Goal: Book appointment/travel/reservation

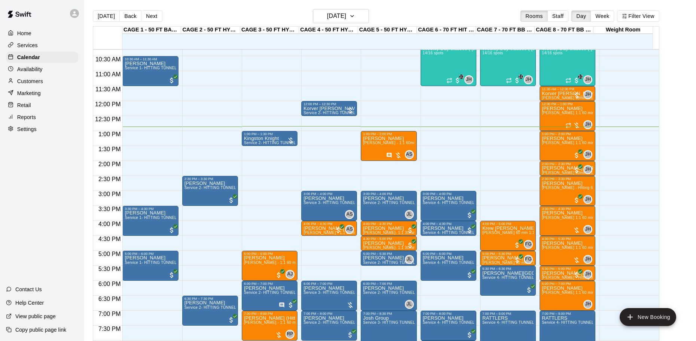
scroll to position [304, 0]
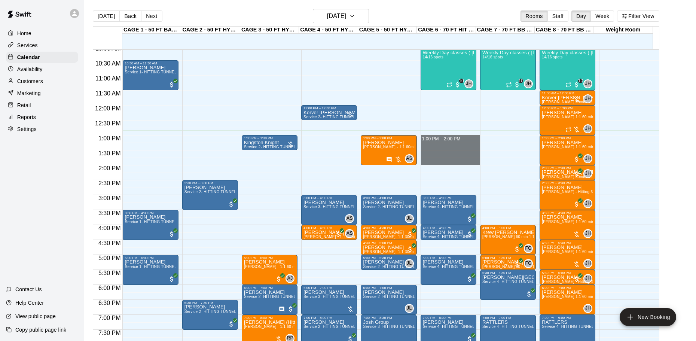
drag, startPoint x: 461, startPoint y: 139, endPoint x: 460, endPoint y: 163, distance: 24.4
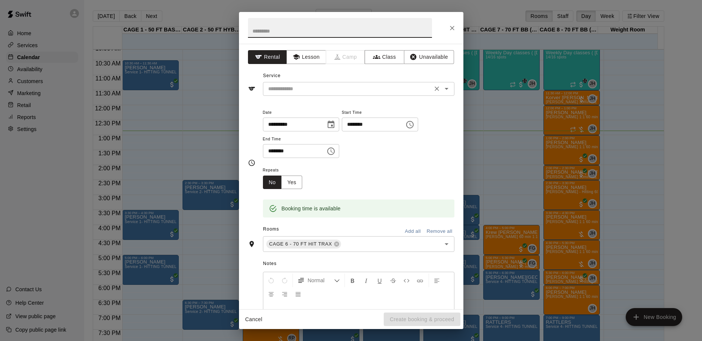
click at [288, 89] on input "text" at bounding box center [347, 88] width 165 height 9
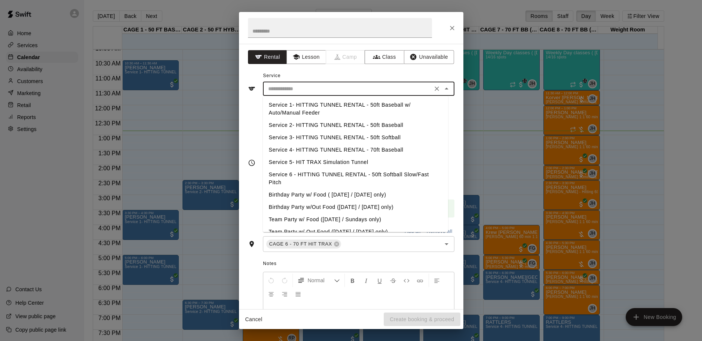
click at [374, 149] on li "Service 4- HITTING TUNNEL RENTAL - 70ft Baseball" at bounding box center [355, 150] width 185 height 12
type input "**********"
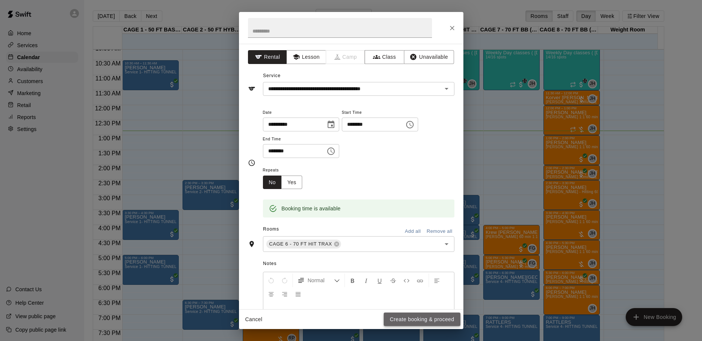
click at [431, 317] on button "Create booking & proceed" at bounding box center [422, 319] width 76 height 14
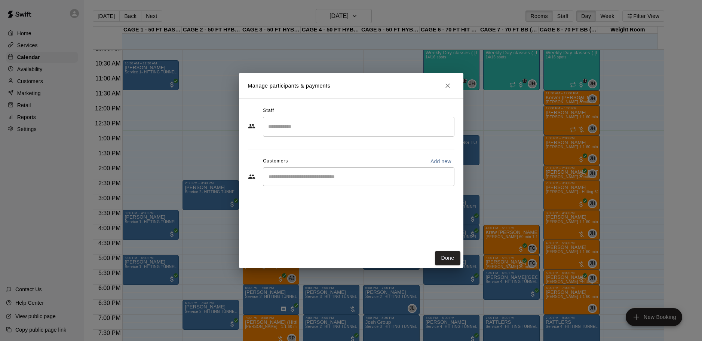
click at [341, 180] on input "Start typing to search customers..." at bounding box center [358, 176] width 185 height 7
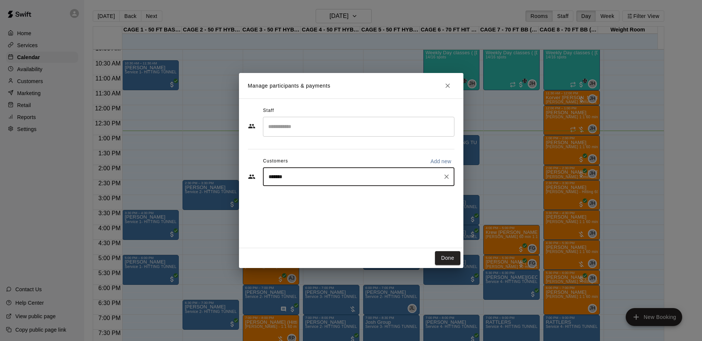
type input "********"
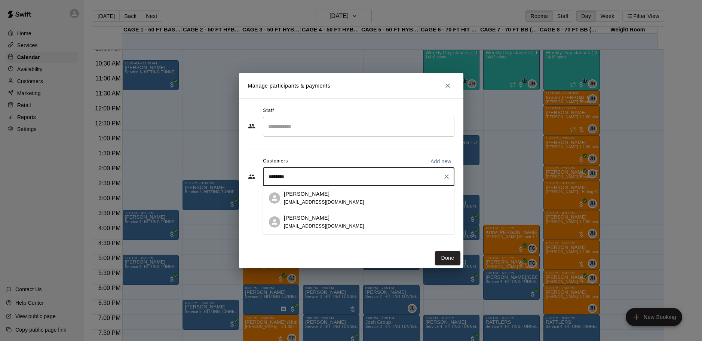
click at [357, 195] on div "[PERSON_NAME] [EMAIL_ADDRESS][DOMAIN_NAME]" at bounding box center [366, 198] width 165 height 16
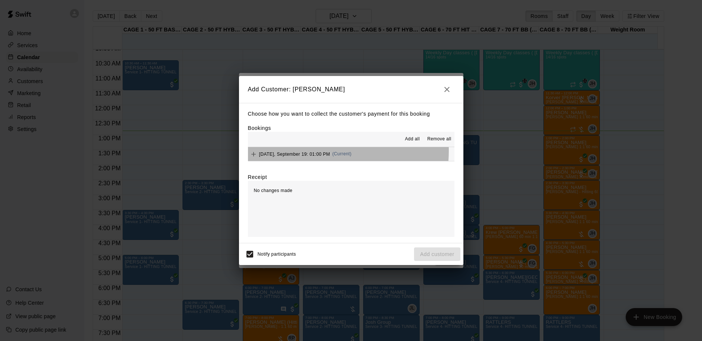
click at [301, 151] on div "[DATE], September 19: 01:00 PM (Current)" at bounding box center [300, 153] width 104 height 11
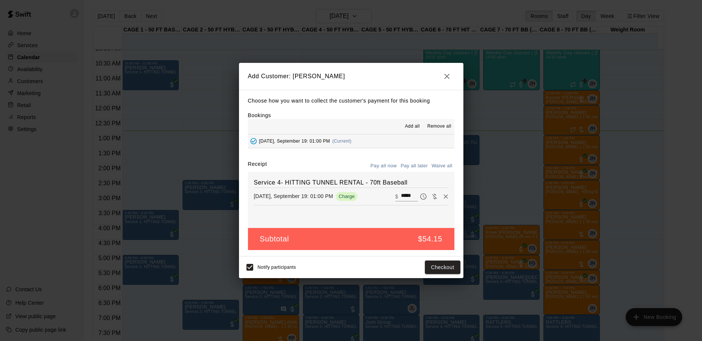
click at [416, 167] on button "Pay all later" at bounding box center [414, 166] width 31 height 12
click at [433, 267] on button "Add customer" at bounding box center [437, 267] width 46 height 14
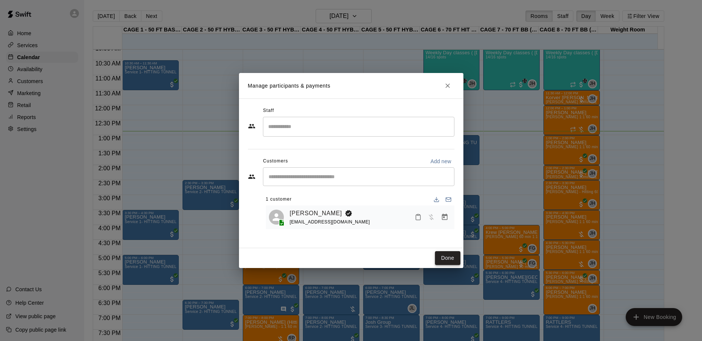
click at [451, 259] on button "Done" at bounding box center [447, 258] width 25 height 14
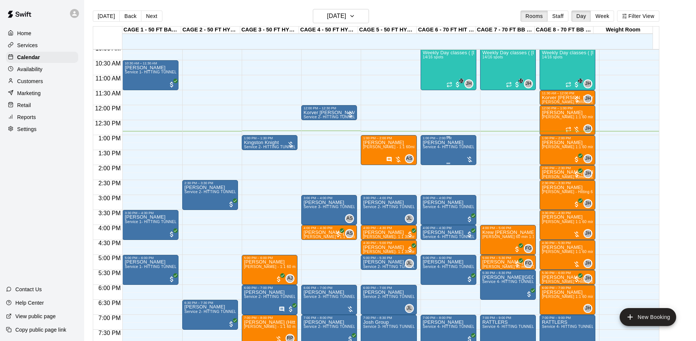
click at [448, 152] on div "[PERSON_NAME] Service 4- HITTING TUNNEL RENTAL - 70ft Baseball" at bounding box center [448, 310] width 51 height 341
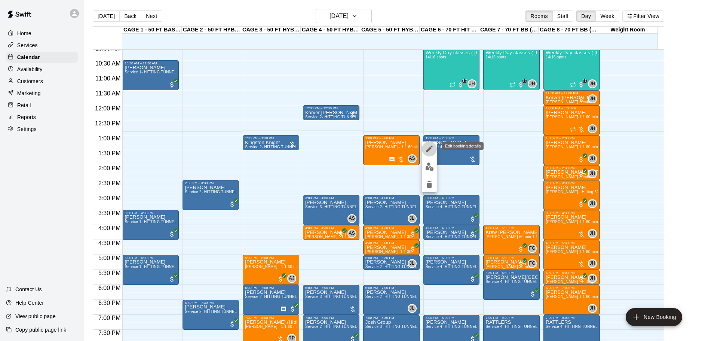
click at [428, 147] on icon "edit" at bounding box center [429, 148] width 9 height 9
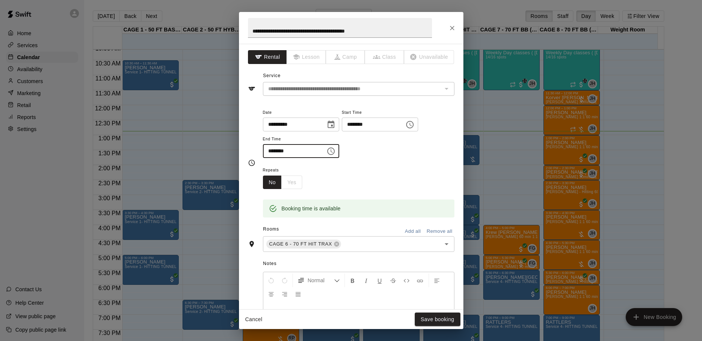
click at [271, 150] on input "********" at bounding box center [292, 151] width 58 height 14
click at [272, 150] on input "********" at bounding box center [292, 151] width 58 height 14
click at [277, 153] on input "********" at bounding box center [292, 151] width 58 height 14
type input "********"
click at [445, 320] on button "Save booking" at bounding box center [438, 319] width 46 height 14
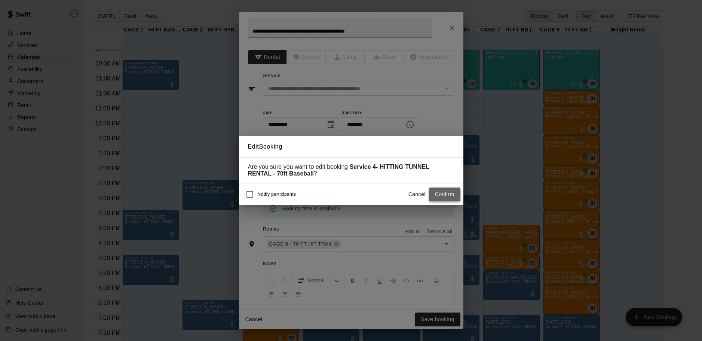
click at [441, 190] on button "Confirm" at bounding box center [444, 194] width 31 height 14
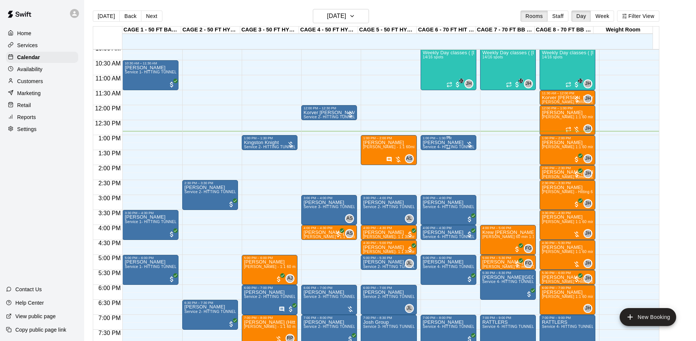
click at [441, 143] on p "[PERSON_NAME]" at bounding box center [448, 143] width 51 height 0
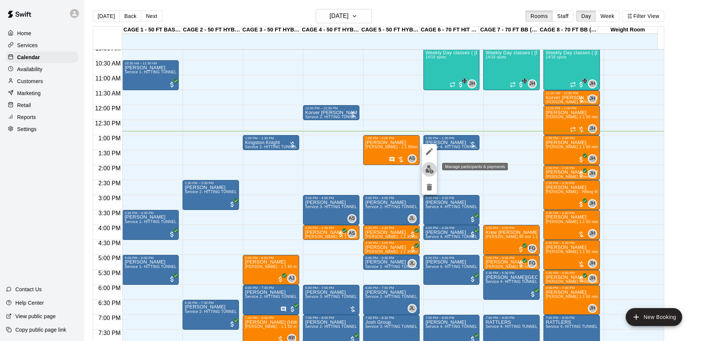
click at [430, 164] on button "edit" at bounding box center [429, 169] width 15 height 15
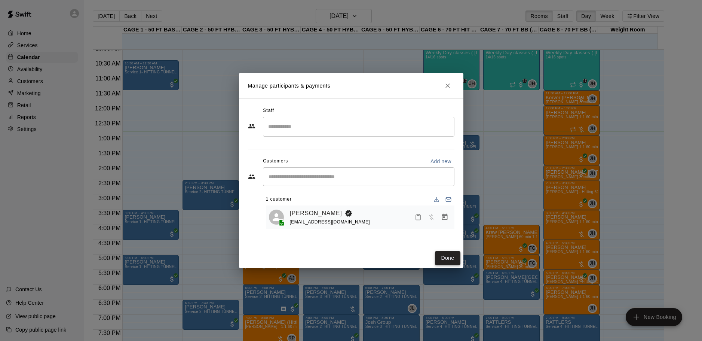
click at [447, 262] on button "Done" at bounding box center [447, 258] width 25 height 14
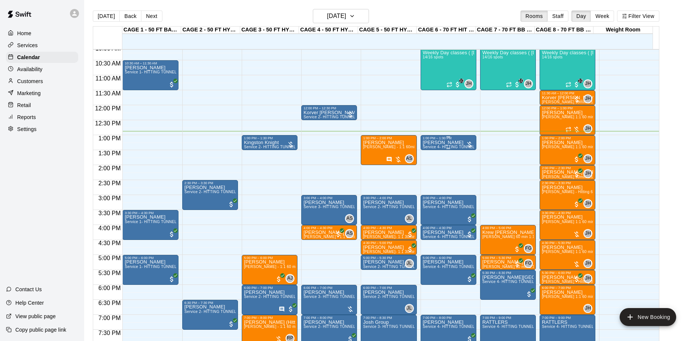
click at [453, 143] on p "[PERSON_NAME]" at bounding box center [448, 143] width 51 height 0
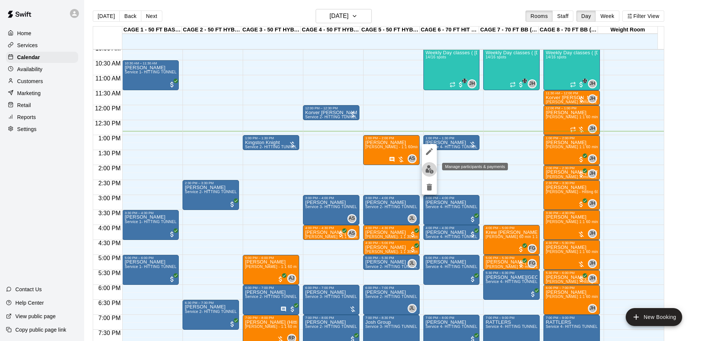
click at [429, 172] on img "edit" at bounding box center [429, 169] width 9 height 9
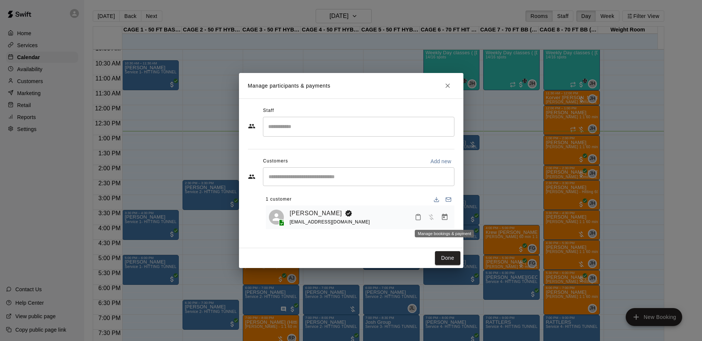
click at [445, 217] on icon "Manage bookings & payment" at bounding box center [444, 216] width 7 height 7
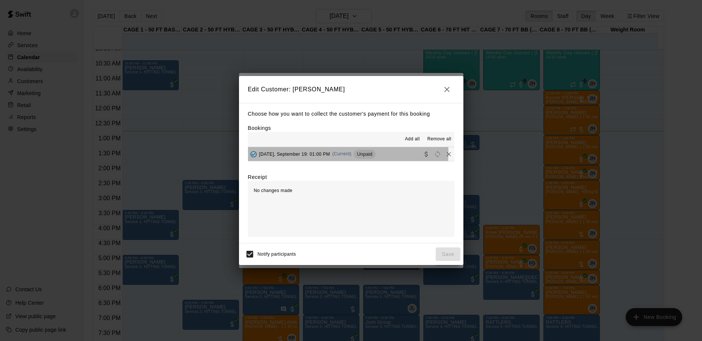
click at [297, 151] on span "[DATE], September 19: 01:00 PM" at bounding box center [294, 153] width 71 height 5
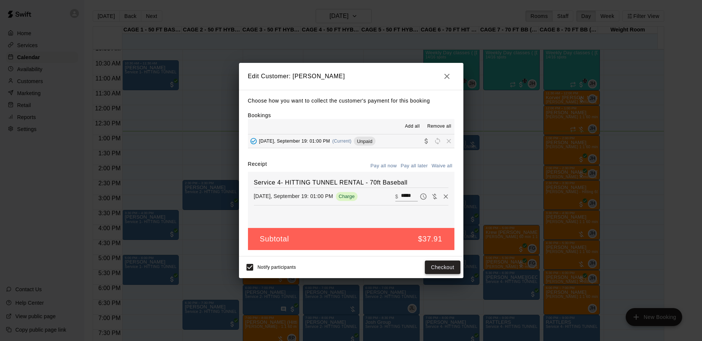
click at [439, 270] on button "Checkout" at bounding box center [442, 267] width 35 height 14
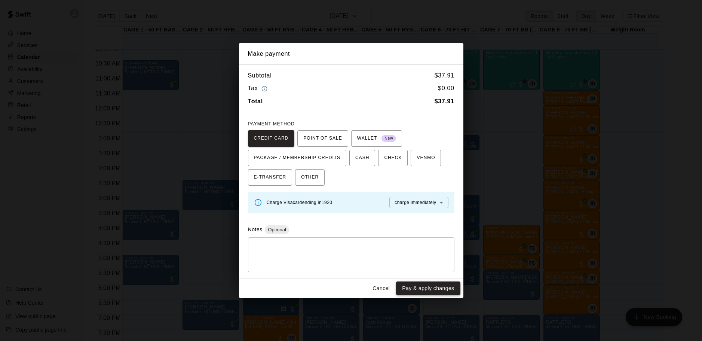
click at [416, 288] on button "Pay & apply changes" at bounding box center [428, 288] width 64 height 14
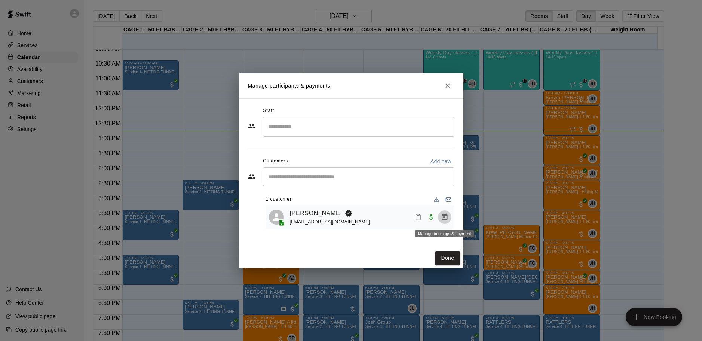
click at [447, 220] on icon "Manage bookings & payment" at bounding box center [445, 217] width 6 height 6
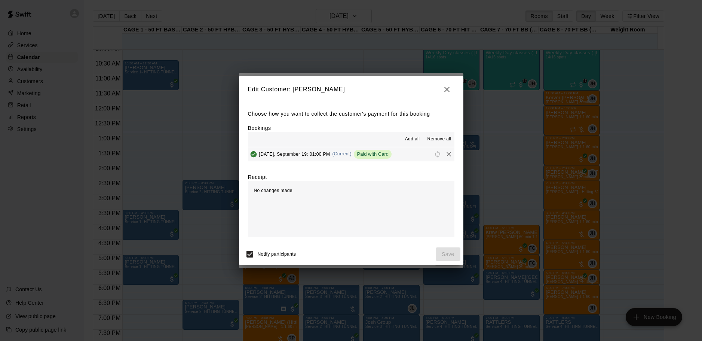
click at [306, 154] on span "[DATE], September 19: 01:00 PM" at bounding box center [294, 153] width 71 height 5
click at [446, 91] on icon "button" at bounding box center [446, 89] width 9 height 9
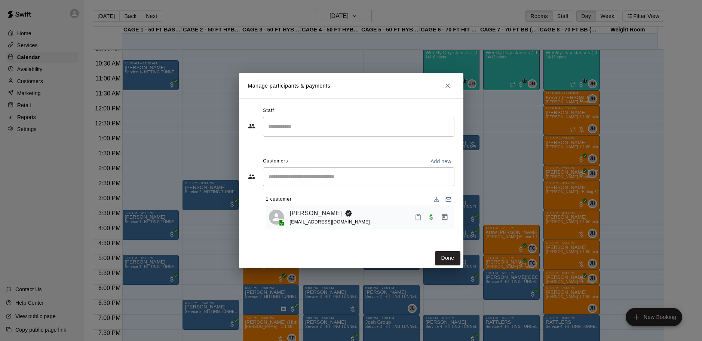
click at [322, 218] on div "[EMAIL_ADDRESS][DOMAIN_NAME]" at bounding box center [330, 222] width 80 height 8
click at [321, 214] on link "[PERSON_NAME]" at bounding box center [316, 213] width 52 height 10
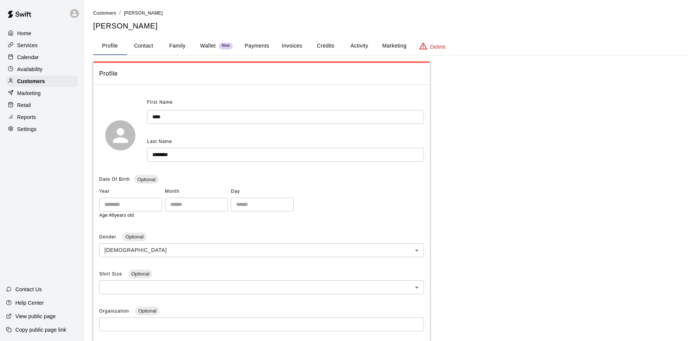
click at [246, 47] on button "Payments" at bounding box center [257, 46] width 36 height 18
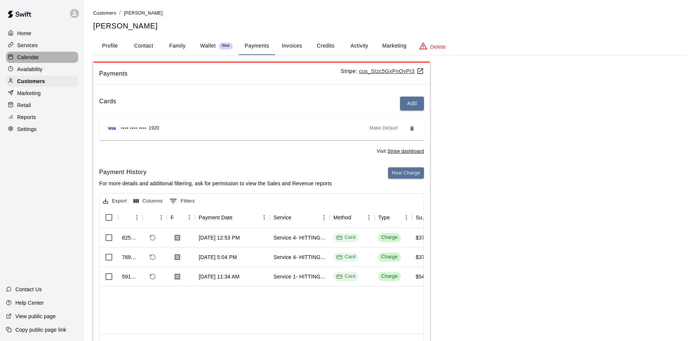
click at [24, 63] on div "Calendar" at bounding box center [42, 57] width 72 height 11
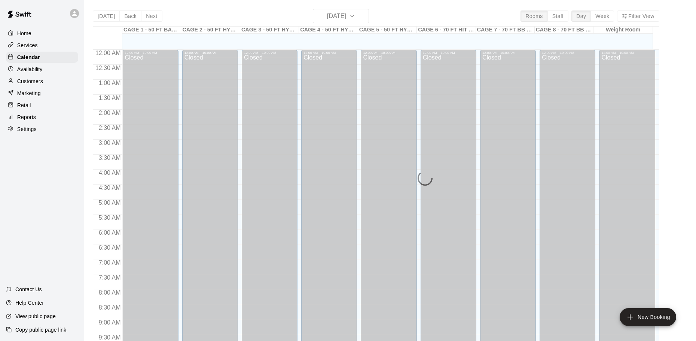
scroll to position [388, 0]
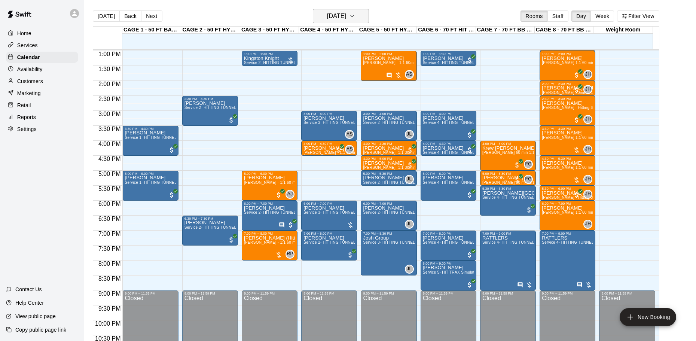
click at [335, 21] on button "[DATE]" at bounding box center [341, 16] width 56 height 14
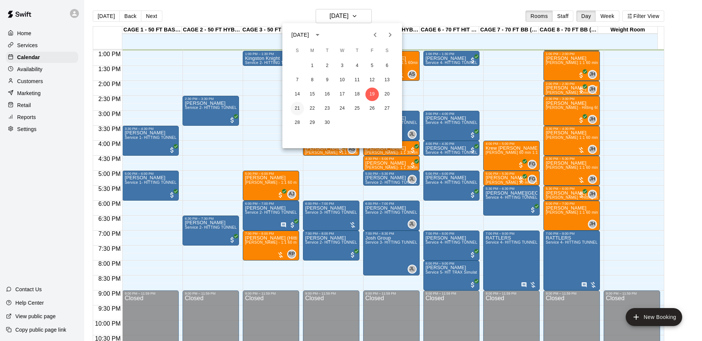
click at [296, 108] on button "21" at bounding box center [297, 108] width 13 height 13
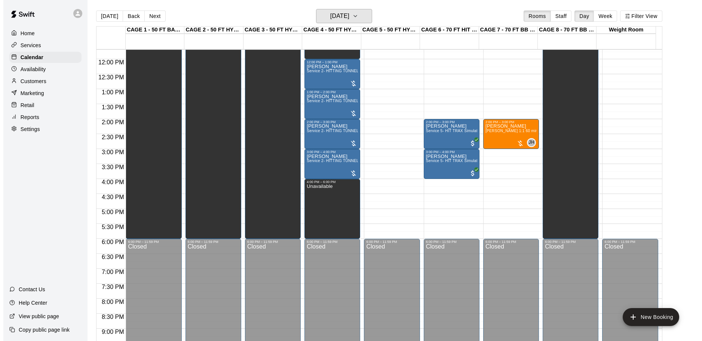
scroll to position [350, 0]
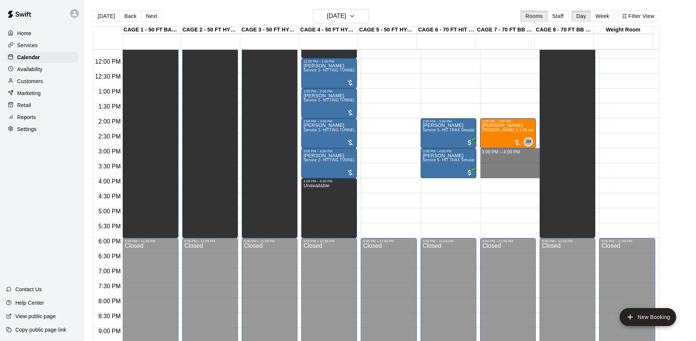
drag, startPoint x: 502, startPoint y: 150, endPoint x: 505, endPoint y: 173, distance: 23.3
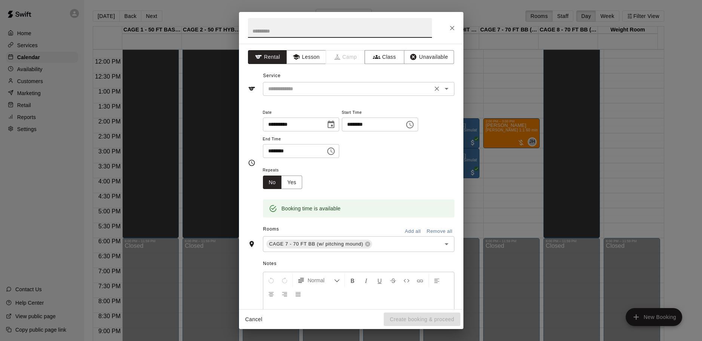
click at [339, 90] on input "text" at bounding box center [347, 88] width 165 height 9
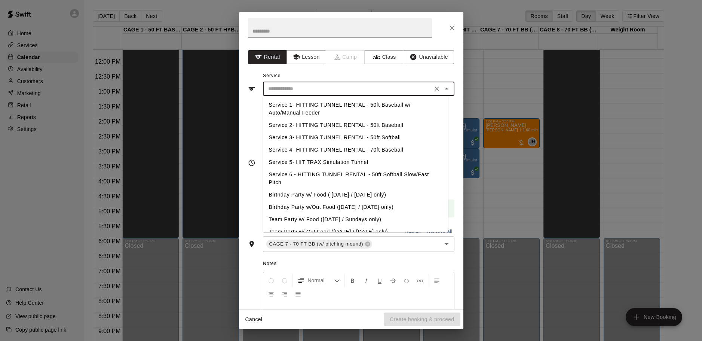
click at [385, 153] on li "Service 4- HITTING TUNNEL RENTAL - 70ft Baseball" at bounding box center [355, 150] width 185 height 12
type input "**********"
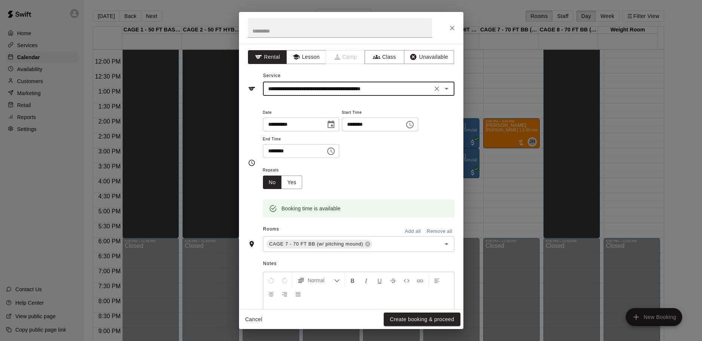
click at [361, 122] on input "********" at bounding box center [371, 124] width 58 height 14
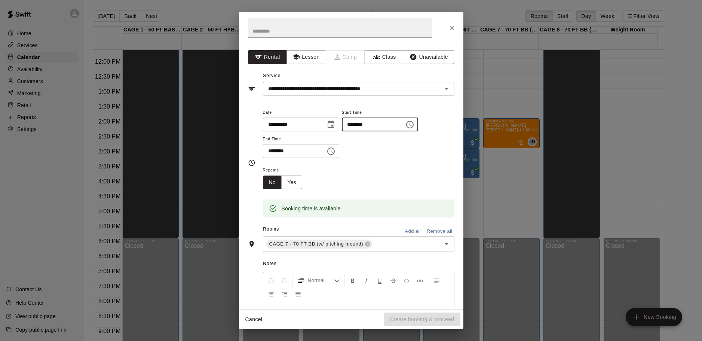
type input "********"
click at [272, 151] on input "********" at bounding box center [292, 151] width 58 height 14
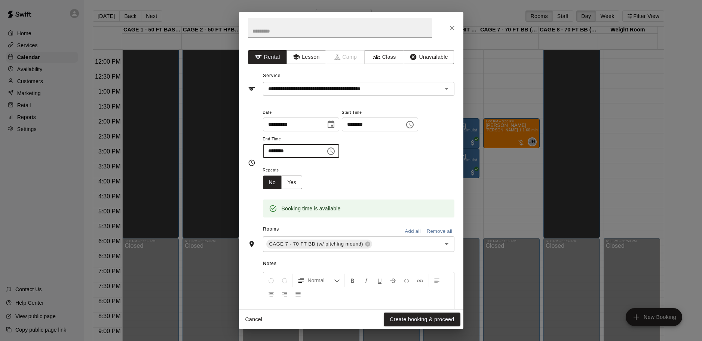
type input "********"
click at [356, 181] on div "Repeats No Yes" at bounding box center [359, 177] width 192 height 24
click at [411, 317] on button "Create booking & proceed" at bounding box center [422, 319] width 76 height 14
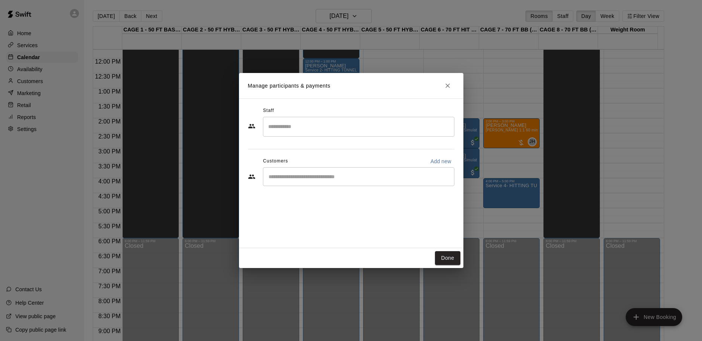
click at [305, 178] on input "Start typing to search customers..." at bounding box center [358, 176] width 185 height 7
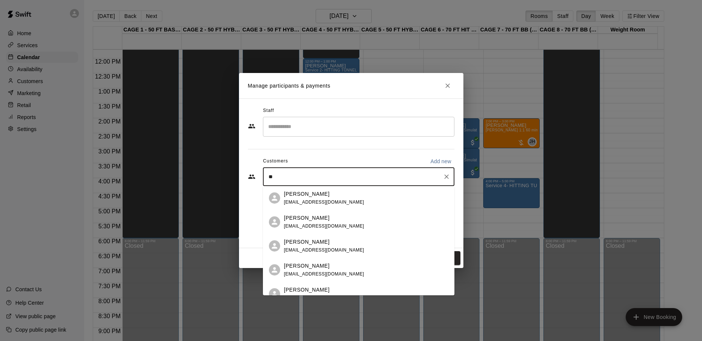
type input "*"
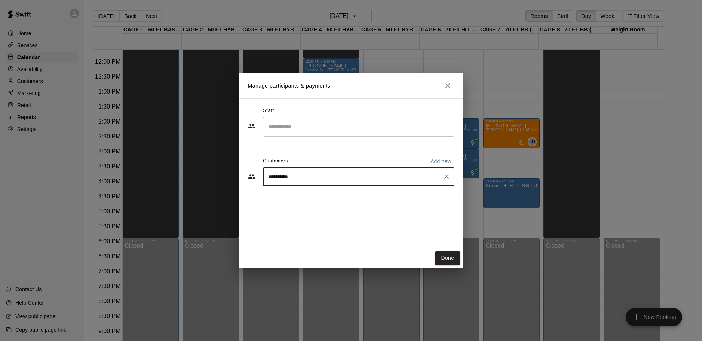
drag, startPoint x: 323, startPoint y: 176, endPoint x: 224, endPoint y: 162, distance: 100.2
click at [224, 162] on div "**********" at bounding box center [351, 170] width 702 height 341
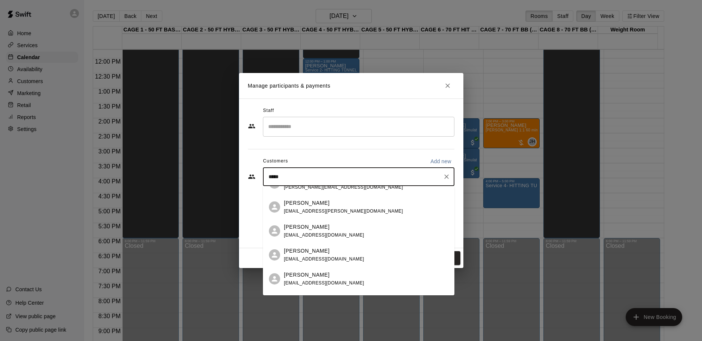
scroll to position [411, 0]
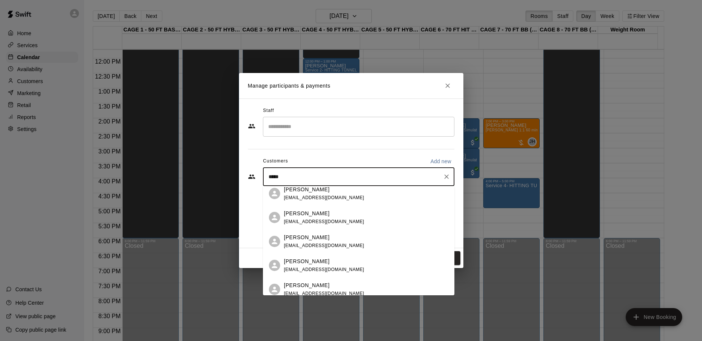
drag, startPoint x: 290, startPoint y: 177, endPoint x: 203, endPoint y: 156, distance: 88.9
click at [203, 156] on div "Manage participants & payments Staff ​ Customers Add new ***** ​ Done" at bounding box center [351, 170] width 702 height 341
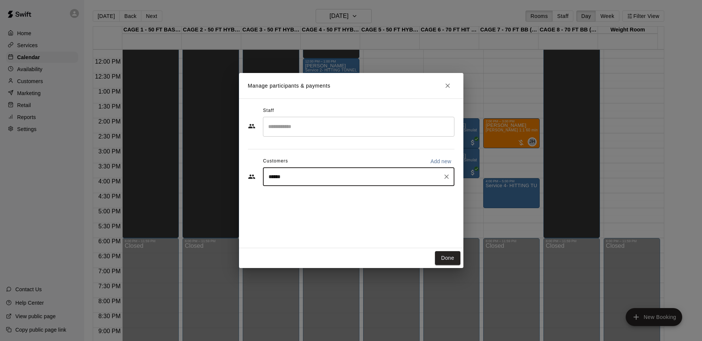
type input "*****"
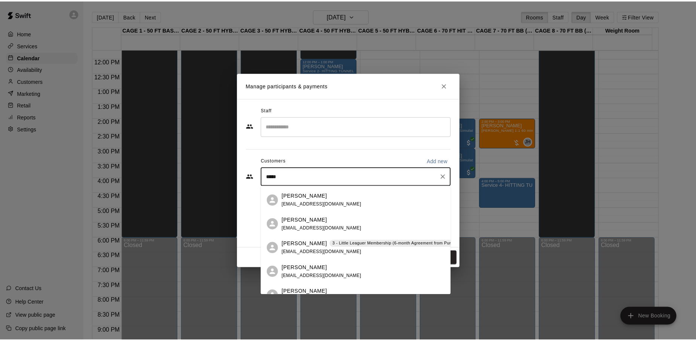
scroll to position [561, 0]
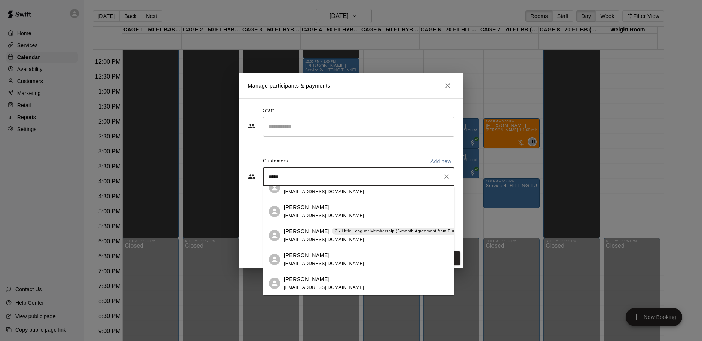
click at [304, 232] on p "[PERSON_NAME]" at bounding box center [307, 231] width 46 height 8
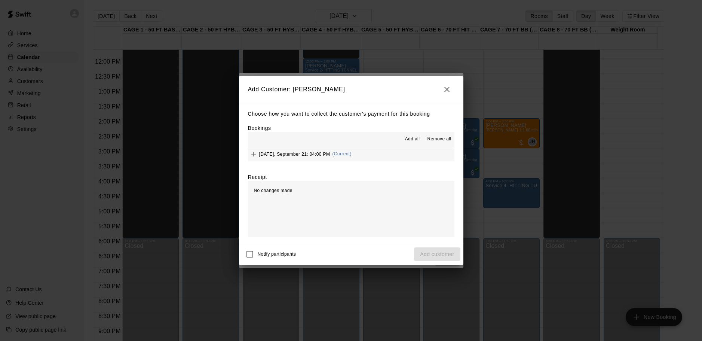
click at [276, 155] on span "[DATE], September 21: 04:00 PM" at bounding box center [294, 153] width 71 height 5
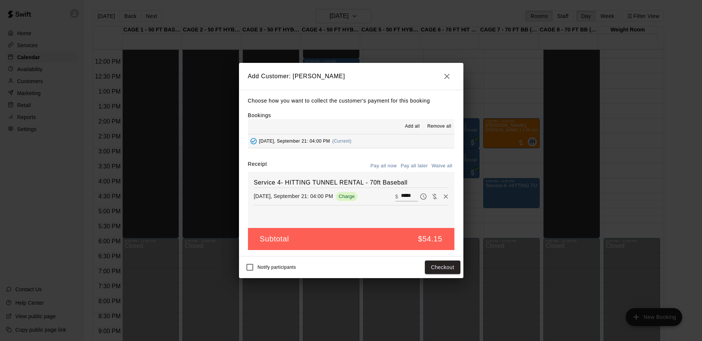
click at [411, 162] on button "Pay all later" at bounding box center [414, 166] width 31 height 12
click at [432, 265] on button "Add customer" at bounding box center [437, 267] width 46 height 14
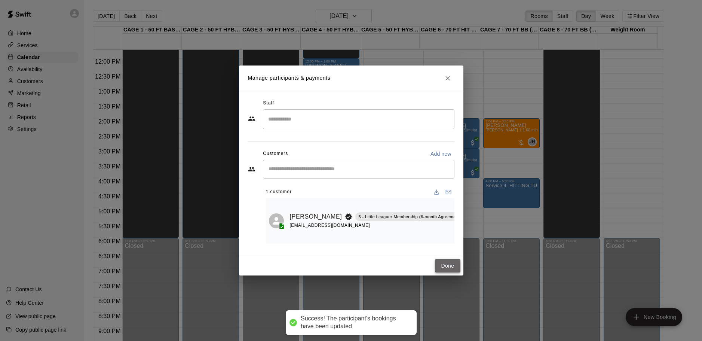
click at [454, 269] on button "Done" at bounding box center [447, 266] width 25 height 14
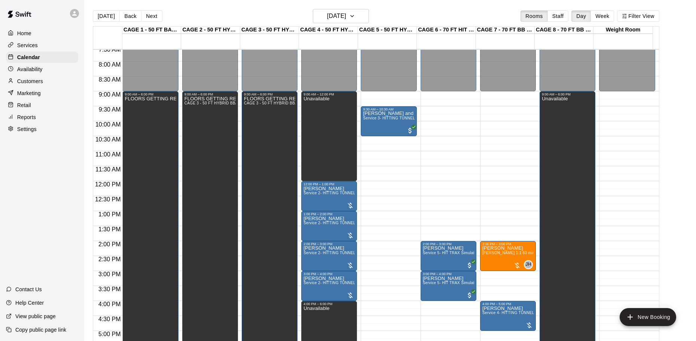
scroll to position [313, 0]
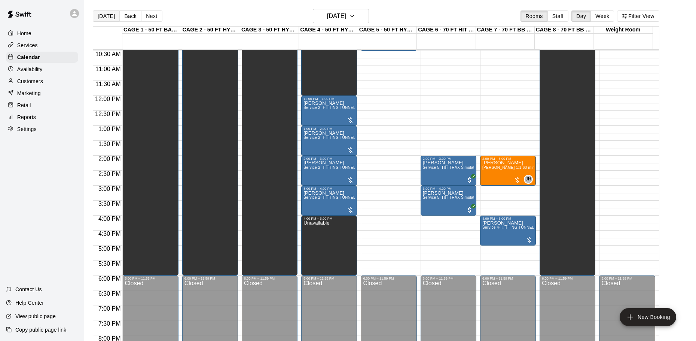
click at [107, 14] on button "[DATE]" at bounding box center [106, 15] width 27 height 11
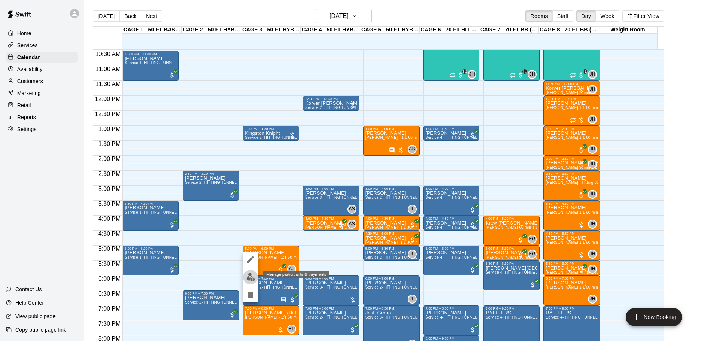
click at [247, 273] on img "edit" at bounding box center [250, 277] width 9 height 9
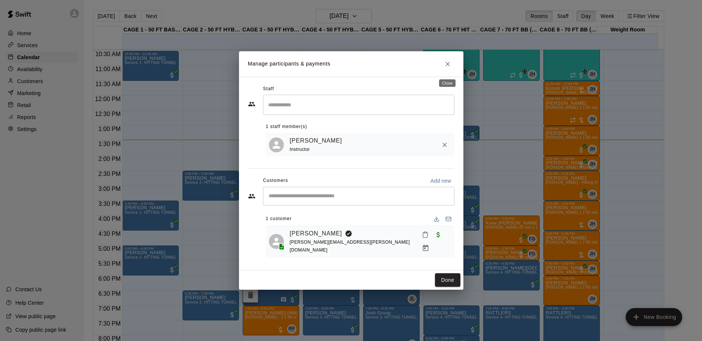
click at [448, 68] on icon "Close" at bounding box center [447, 63] width 7 height 7
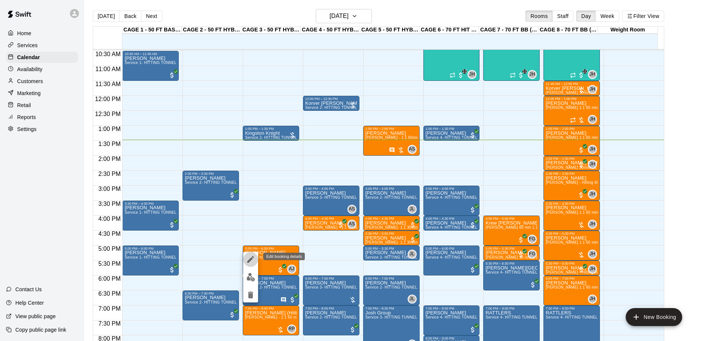
click at [249, 255] on icon "edit" at bounding box center [250, 259] width 9 height 9
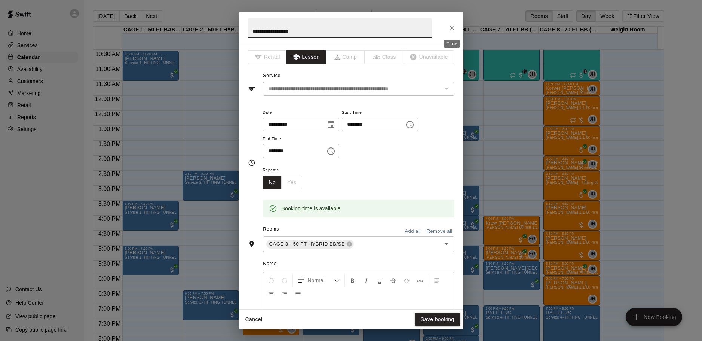
click at [456, 30] on icon "Close" at bounding box center [451, 27] width 7 height 7
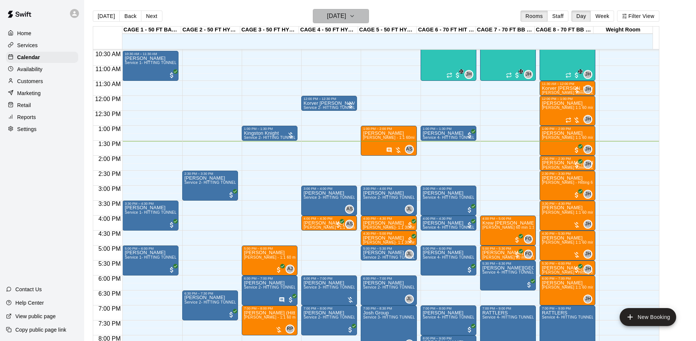
click at [339, 16] on h6 "[DATE]" at bounding box center [336, 16] width 19 height 10
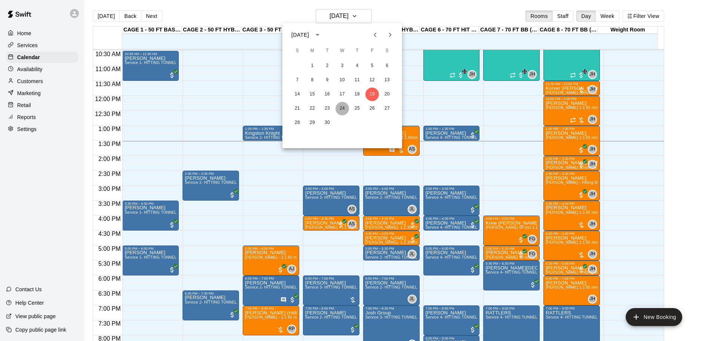
click at [342, 108] on button "24" at bounding box center [342, 108] width 13 height 13
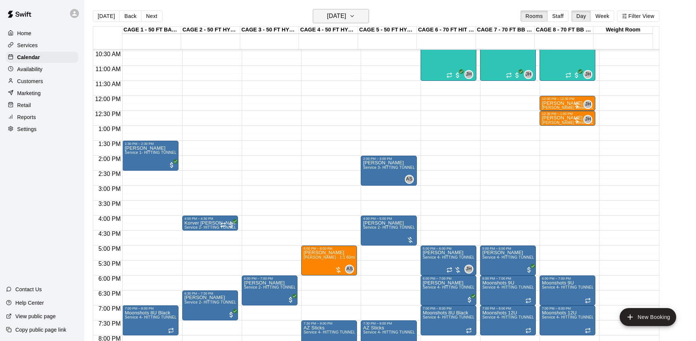
click at [341, 16] on h6 "[DATE]" at bounding box center [336, 16] width 19 height 10
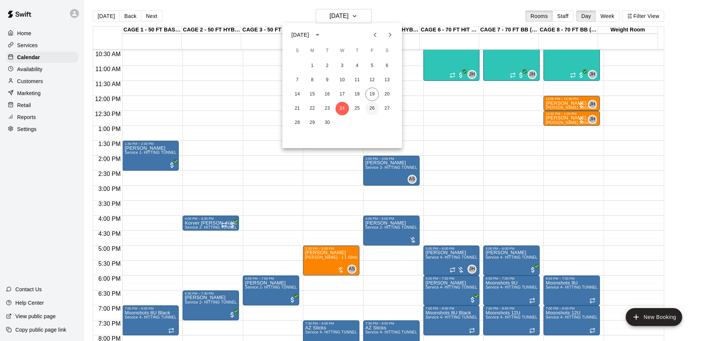
click at [373, 110] on button "26" at bounding box center [371, 108] width 13 height 13
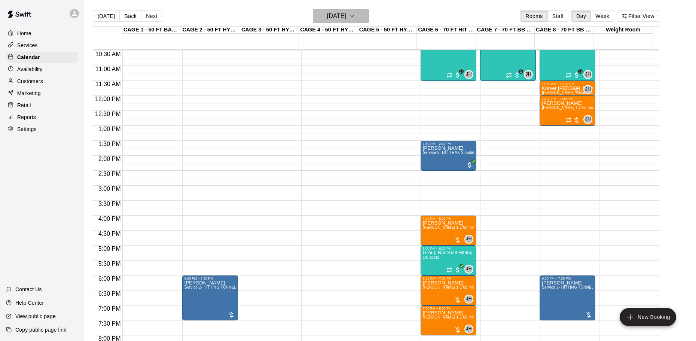
click at [338, 16] on h6 "[DATE]" at bounding box center [336, 16] width 19 height 10
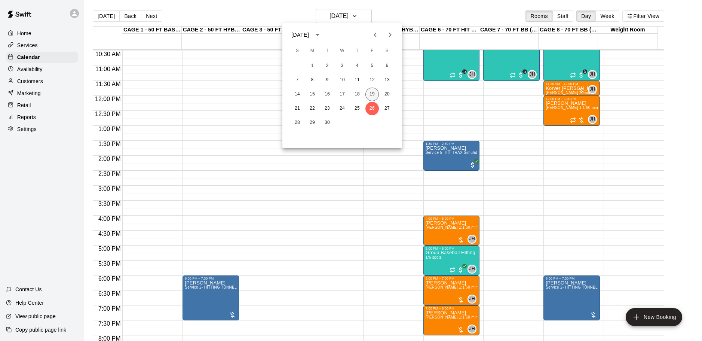
click at [368, 93] on button "19" at bounding box center [371, 94] width 13 height 13
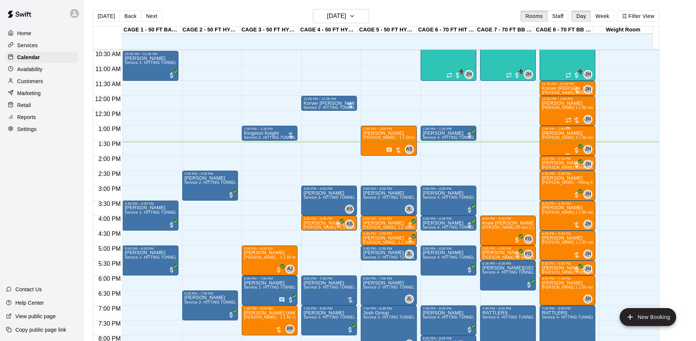
click at [559, 140] on span "[PERSON_NAME] 1:1 60 min. pitching Lesson" at bounding box center [583, 137] width 82 height 4
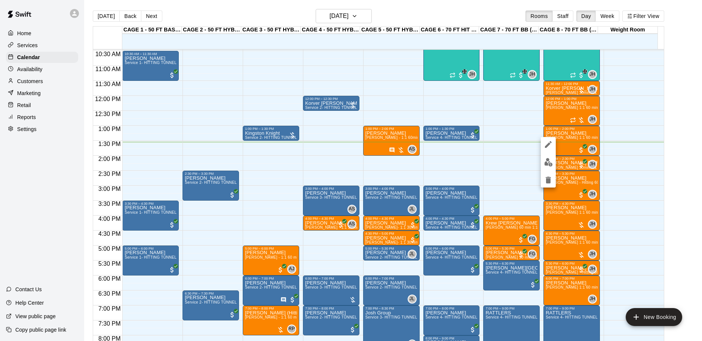
click at [509, 145] on div at bounding box center [351, 170] width 702 height 341
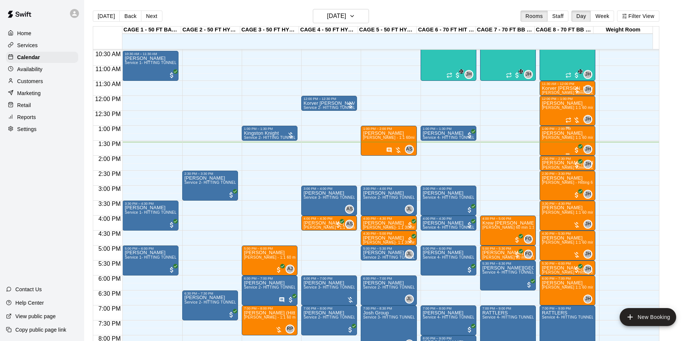
click at [560, 149] on div "[PERSON_NAME] [PERSON_NAME] 1:1 60 min. pitching Lesson" at bounding box center [567, 301] width 51 height 341
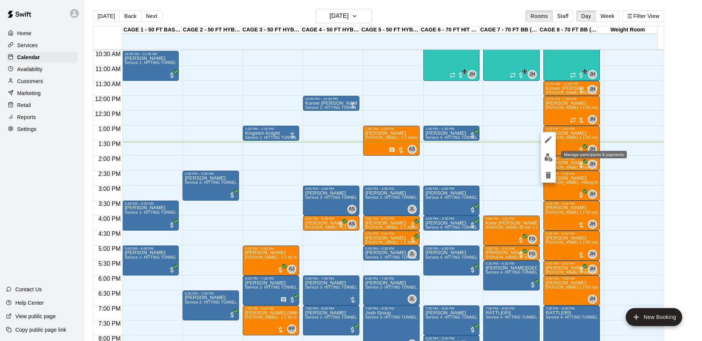
click at [546, 156] on img "edit" at bounding box center [548, 157] width 9 height 9
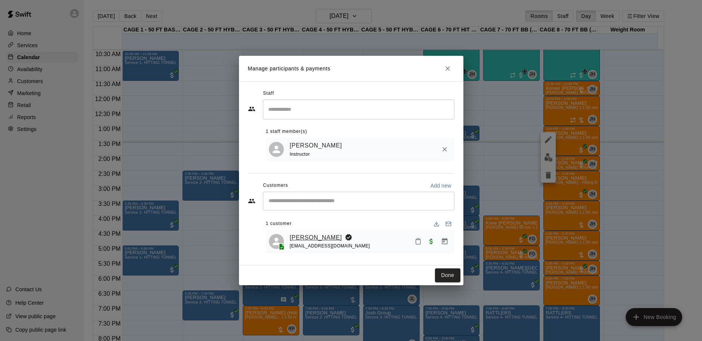
click at [321, 239] on link "[PERSON_NAME]" at bounding box center [316, 238] width 52 height 10
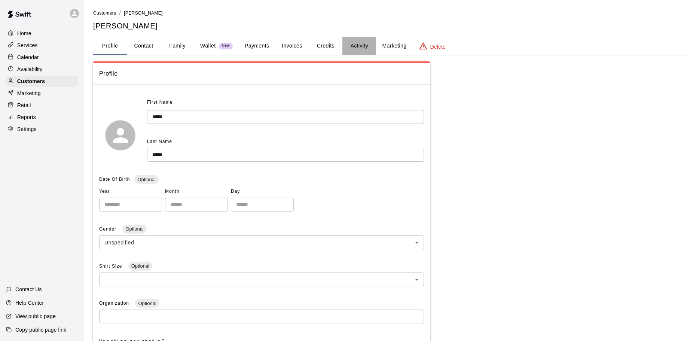
click at [356, 43] on button "Activity" at bounding box center [359, 46] width 34 height 18
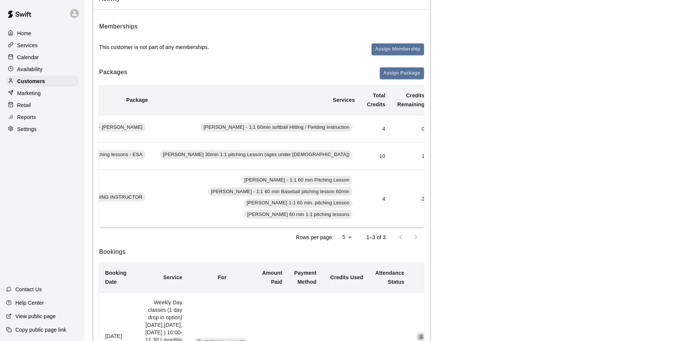
scroll to position [0, 200]
click at [33, 56] on p "Calendar" at bounding box center [28, 56] width 22 height 7
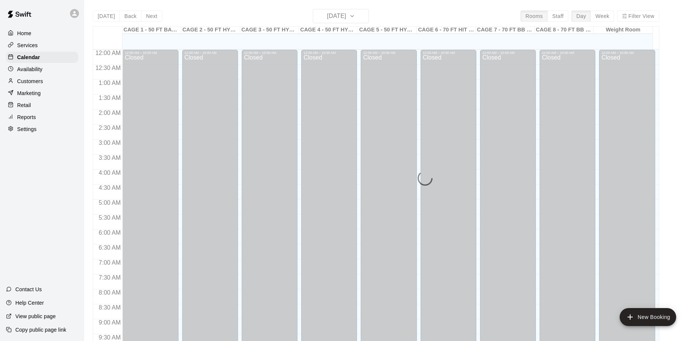
scroll to position [396, 0]
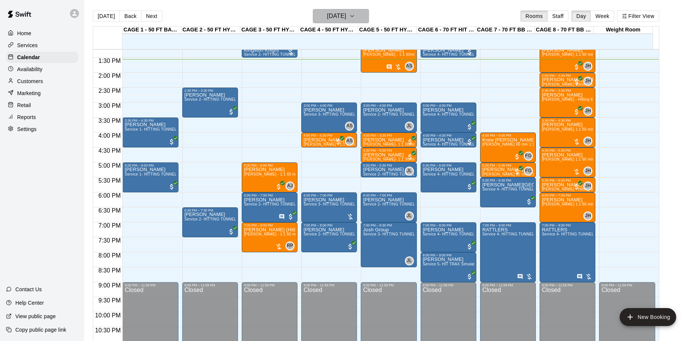
click at [344, 15] on h6 "[DATE]" at bounding box center [336, 16] width 19 height 10
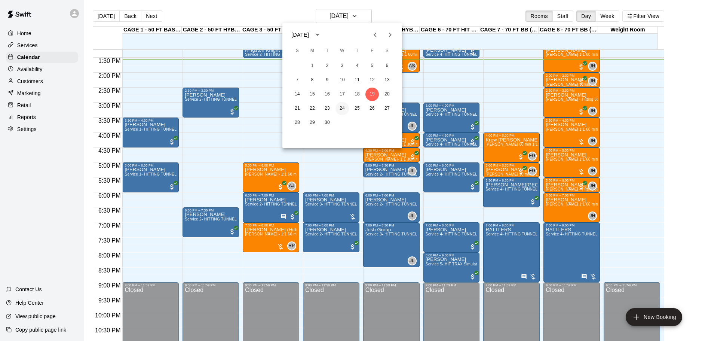
click at [340, 110] on button "24" at bounding box center [342, 108] width 13 height 13
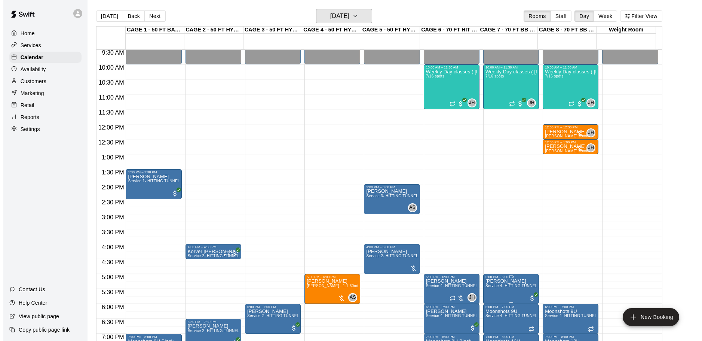
scroll to position [284, 0]
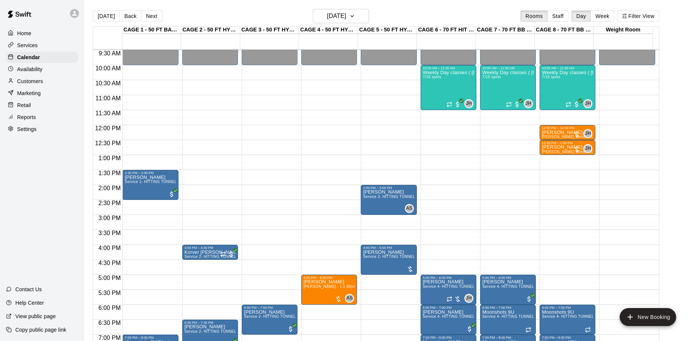
click at [328, 8] on main "[DATE] Back [DATE][DATE] Rooms Staff Day Week Filter View CAGE 1 - 50 FT BASEBA…" at bounding box center [390, 176] width 612 height 353
click at [331, 15] on h6 "[DATE]" at bounding box center [336, 16] width 19 height 10
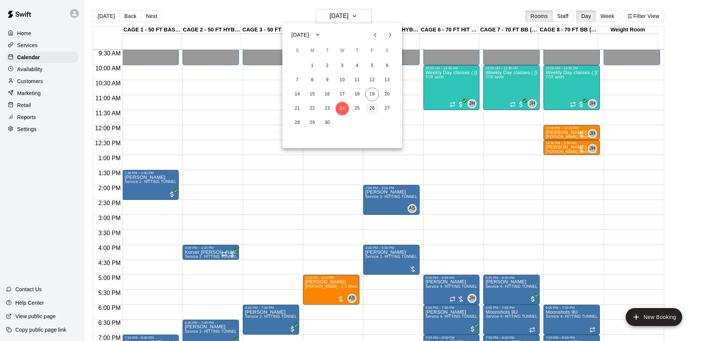
click at [375, 107] on button "26" at bounding box center [371, 108] width 13 height 13
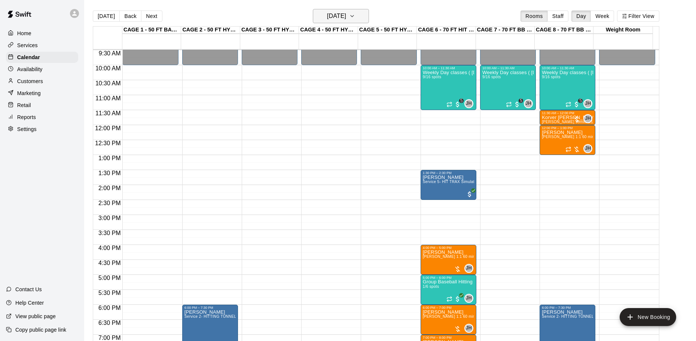
click at [337, 16] on h6 "[DATE]" at bounding box center [336, 16] width 19 height 10
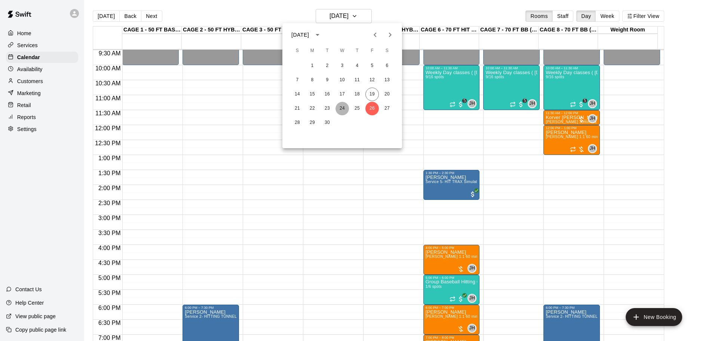
click at [339, 107] on button "24" at bounding box center [342, 108] width 13 height 13
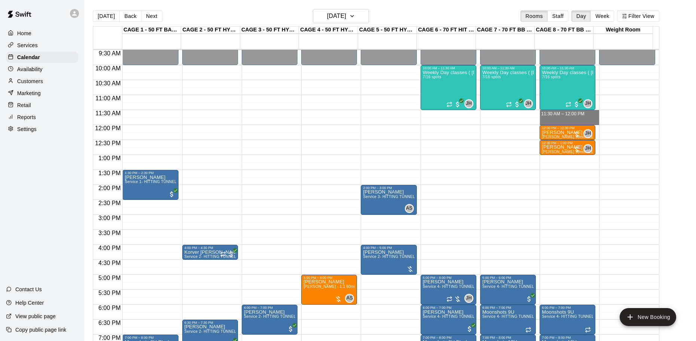
drag, startPoint x: 550, startPoint y: 113, endPoint x: 550, endPoint y: 122, distance: 9.4
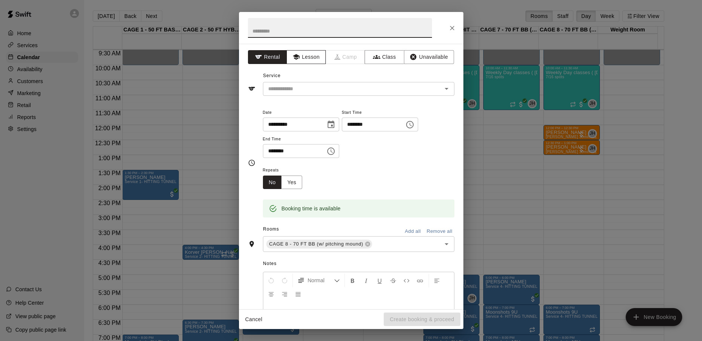
click at [316, 55] on button "Lesson" at bounding box center [306, 57] width 39 height 14
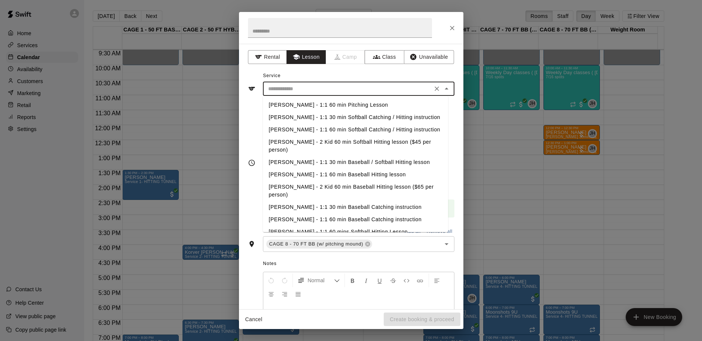
click at [343, 91] on input "text" at bounding box center [347, 88] width 165 height 9
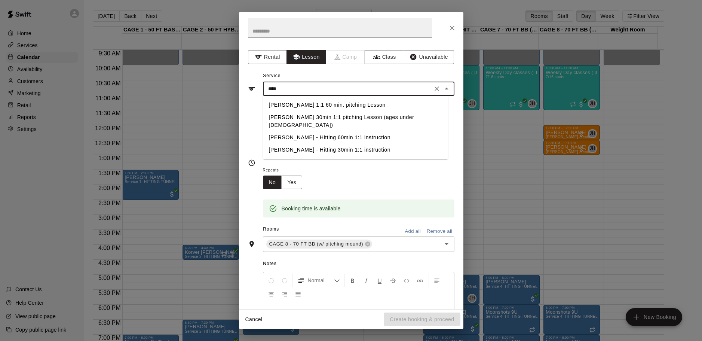
click at [314, 118] on li "[PERSON_NAME] 30min 1:1 pitching Lesson (ages under [DEMOGRAPHIC_DATA])" at bounding box center [355, 121] width 185 height 20
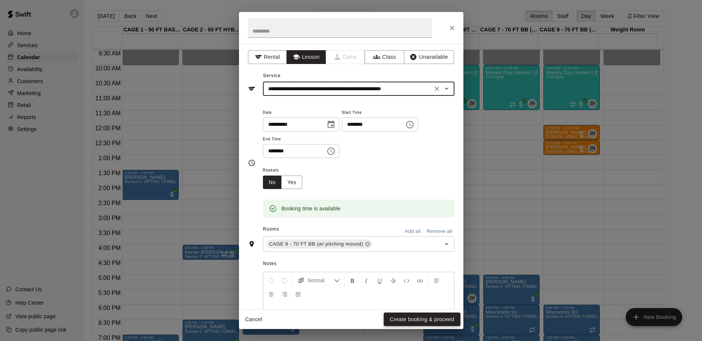
type input "**********"
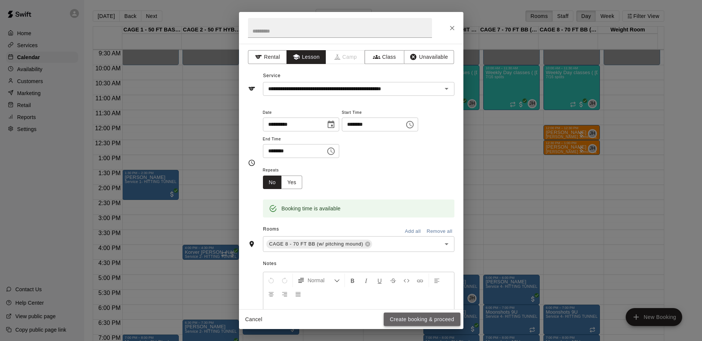
click at [395, 316] on button "Create booking & proceed" at bounding box center [422, 319] width 76 height 14
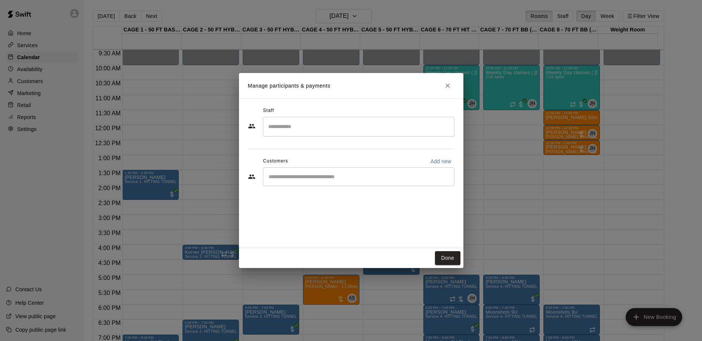
click at [334, 177] on input "Start typing to search customers..." at bounding box center [358, 176] width 185 height 7
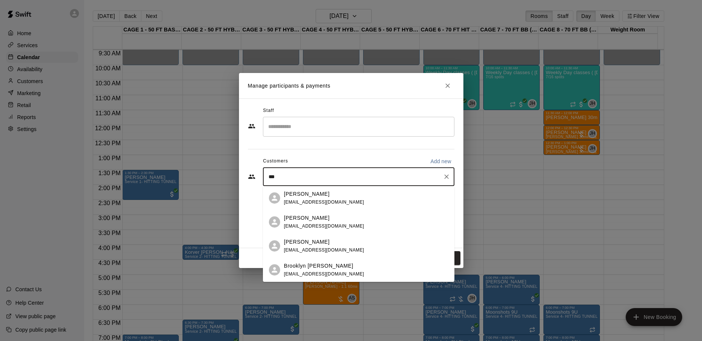
type input "****"
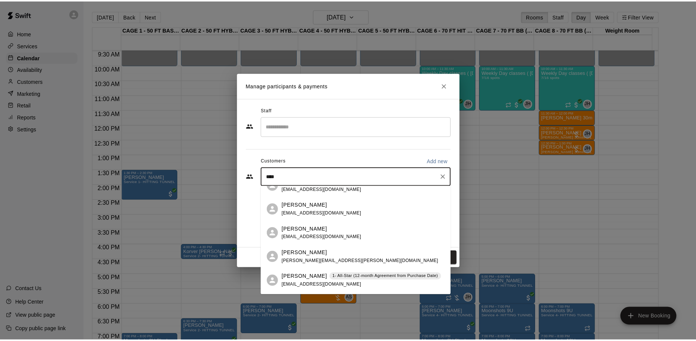
scroll to position [0, 0]
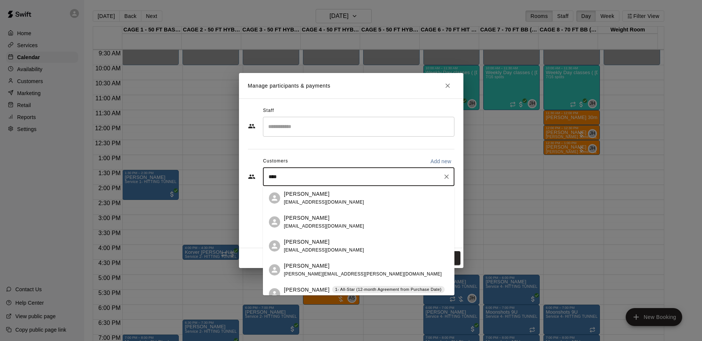
click at [302, 215] on p "[PERSON_NAME]" at bounding box center [307, 218] width 46 height 8
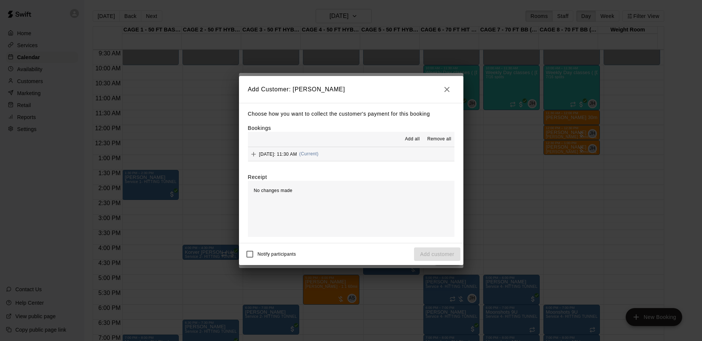
click at [294, 153] on span "[DATE]: 11:30 AM" at bounding box center [278, 153] width 38 height 5
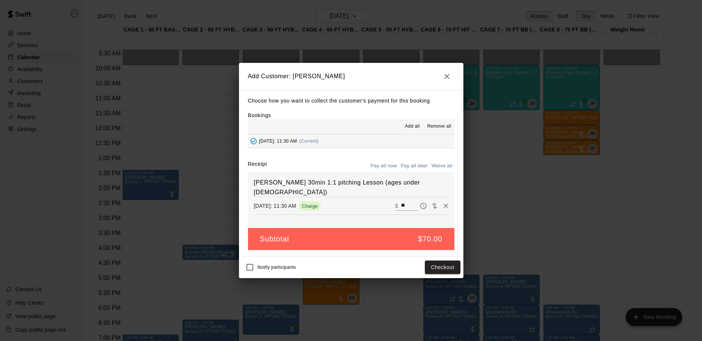
click at [420, 163] on button "Pay all later" at bounding box center [414, 166] width 31 height 12
click at [433, 267] on button "Add customer" at bounding box center [437, 267] width 46 height 14
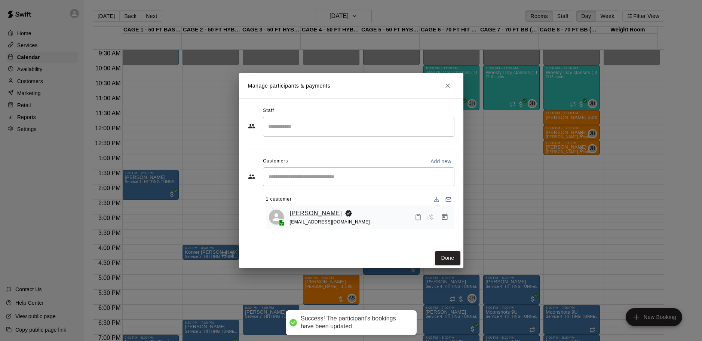
click at [302, 211] on link "[PERSON_NAME]" at bounding box center [316, 213] width 52 height 10
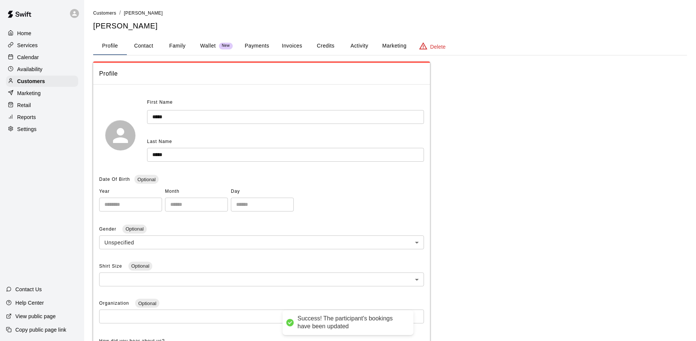
click at [177, 43] on button "Family" at bounding box center [177, 46] width 34 height 18
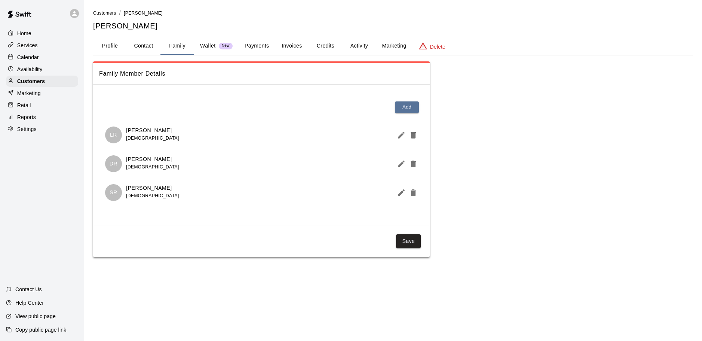
click at [118, 43] on button "Profile" at bounding box center [110, 46] width 34 height 18
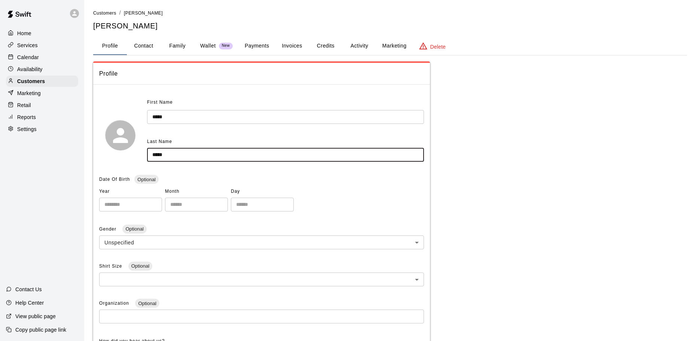
click at [184, 152] on input "*****" at bounding box center [285, 155] width 277 height 14
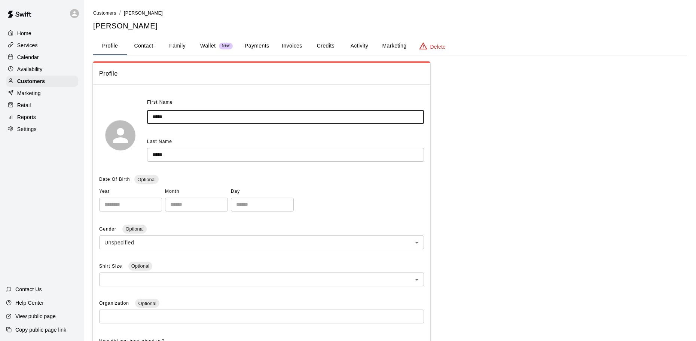
drag, startPoint x: 179, startPoint y: 115, endPoint x: 122, endPoint y: 101, distance: 58.9
click at [122, 101] on div "First Name ***** ​ Last Name ***** ​" at bounding box center [261, 135] width 325 height 77
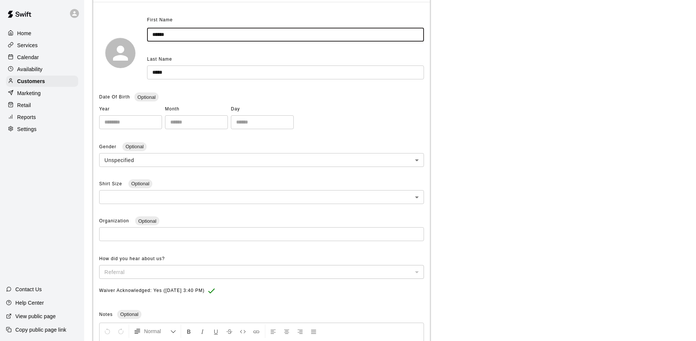
scroll to position [193, 0]
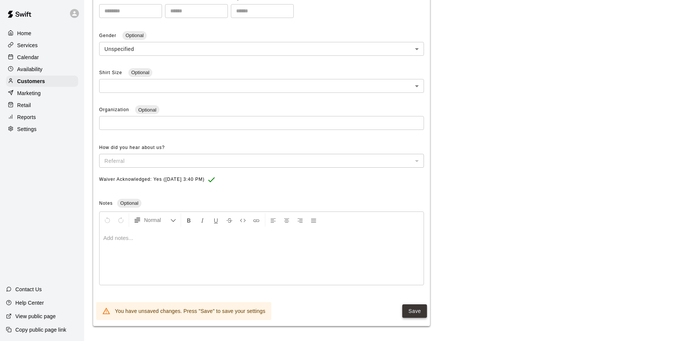
type input "******"
click at [410, 312] on button "Save" at bounding box center [414, 311] width 25 height 14
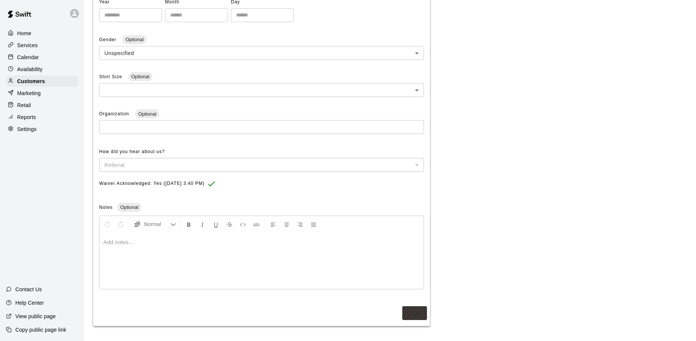
scroll to position [189, 0]
click at [423, 309] on button "Save" at bounding box center [414, 313] width 25 height 14
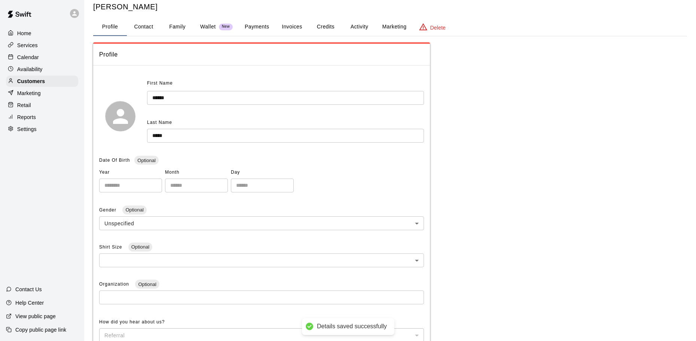
scroll to position [0, 0]
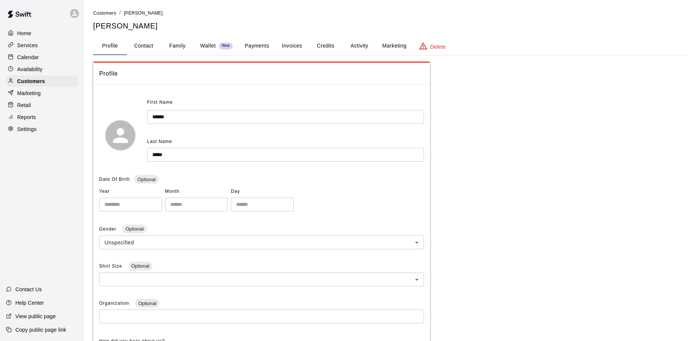
click at [32, 59] on p "Calendar" at bounding box center [28, 56] width 22 height 7
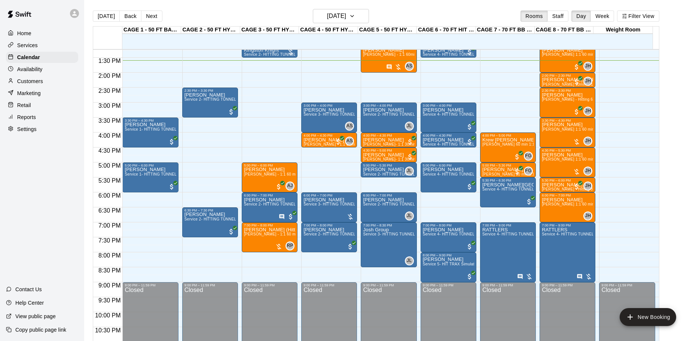
scroll to position [321, 0]
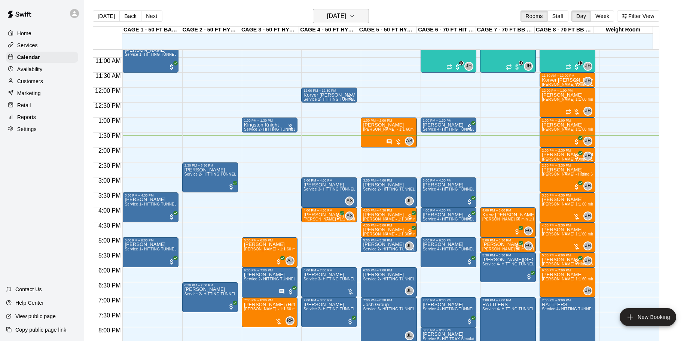
click at [334, 18] on h6 "[DATE]" at bounding box center [336, 16] width 19 height 10
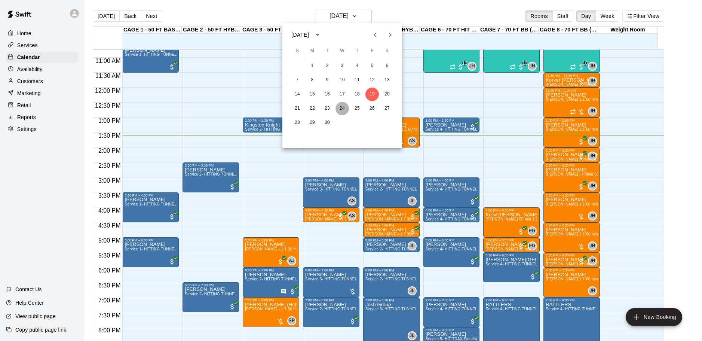
click at [341, 109] on button "24" at bounding box center [342, 108] width 13 height 13
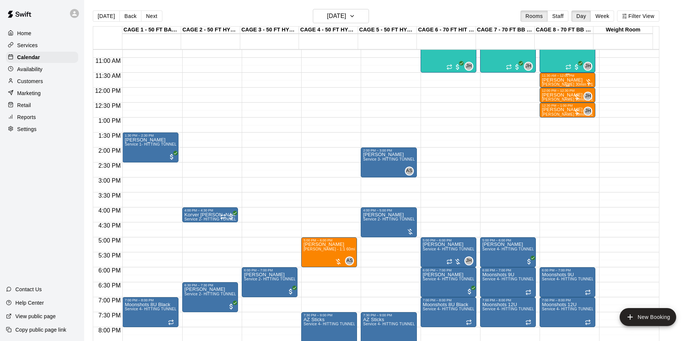
click at [560, 83] on div "[PERSON_NAME] [PERSON_NAME] 30min 1:1 pitching Lesson (ages under [DEMOGRAPHIC_…" at bounding box center [567, 247] width 51 height 341
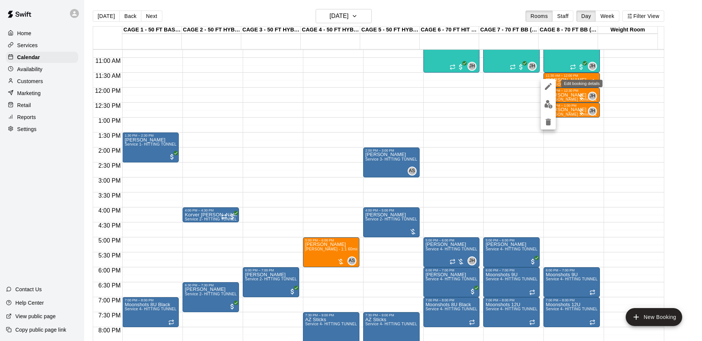
click at [547, 89] on icon "edit" at bounding box center [548, 86] width 7 height 7
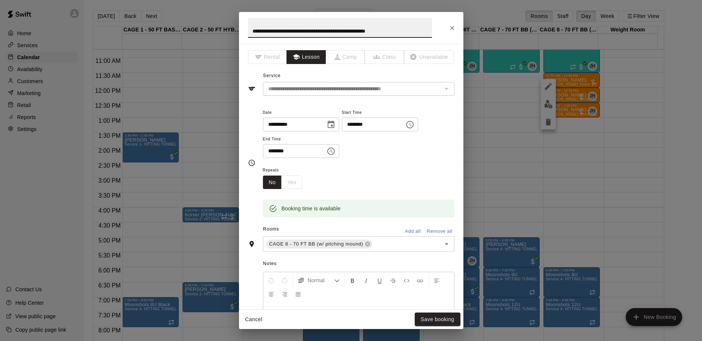
click at [451, 25] on icon "Close" at bounding box center [451, 27] width 7 height 7
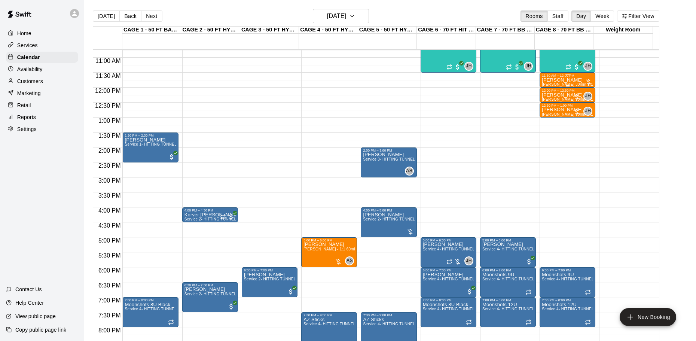
click at [557, 80] on p "[PERSON_NAME]" at bounding box center [567, 80] width 51 height 0
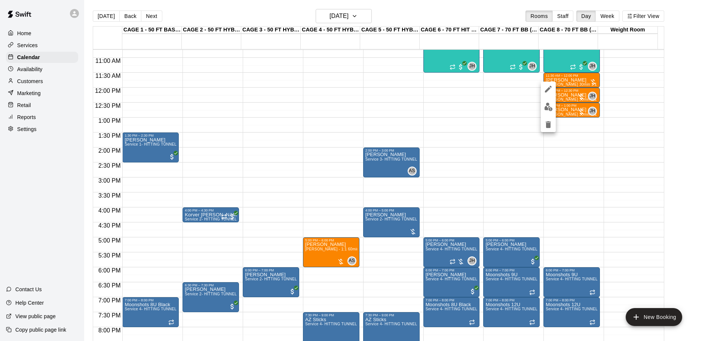
click at [547, 102] on button "edit" at bounding box center [548, 106] width 15 height 15
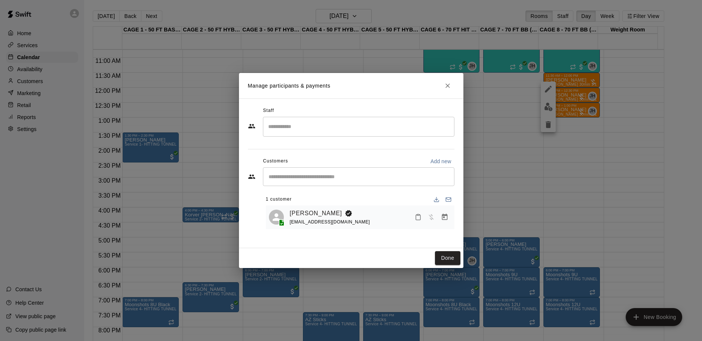
click at [305, 126] on input "Search staff" at bounding box center [358, 126] width 185 height 13
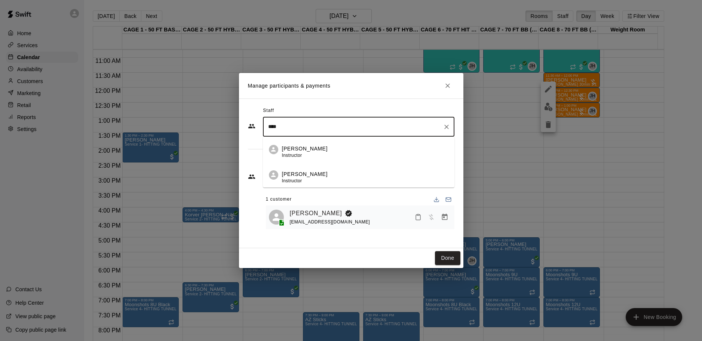
click at [319, 147] on div "[PERSON_NAME] Instructor" at bounding box center [365, 152] width 166 height 15
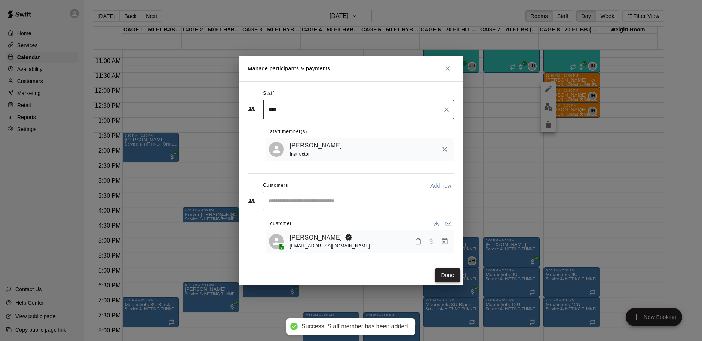
type input "****"
click at [449, 276] on button "Done" at bounding box center [447, 275] width 25 height 14
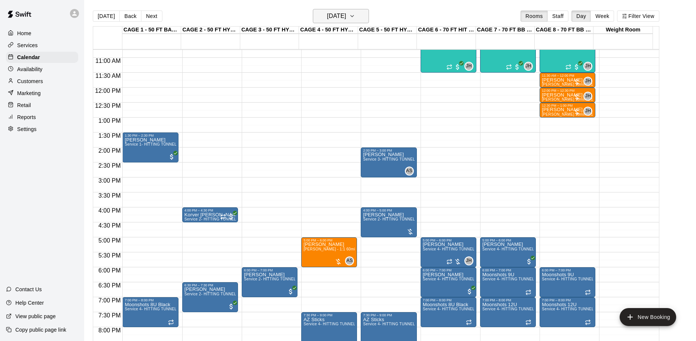
click at [346, 11] on h6 "[DATE]" at bounding box center [336, 16] width 19 height 10
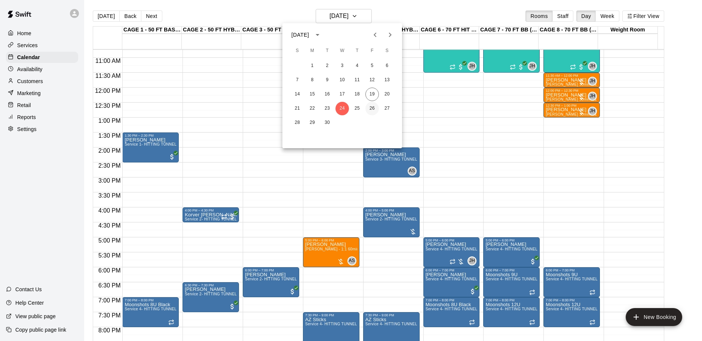
click at [374, 108] on button "26" at bounding box center [371, 108] width 13 height 13
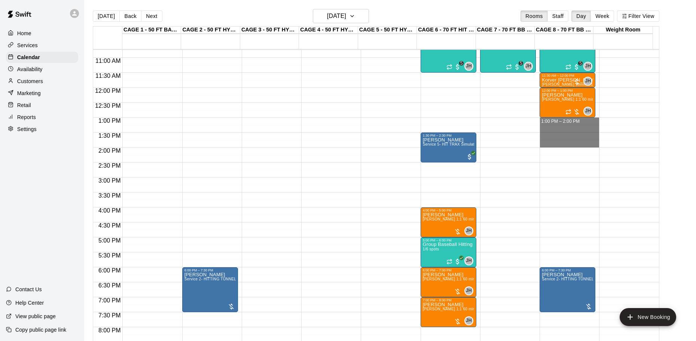
drag, startPoint x: 561, startPoint y: 120, endPoint x: 561, endPoint y: 147, distance: 26.9
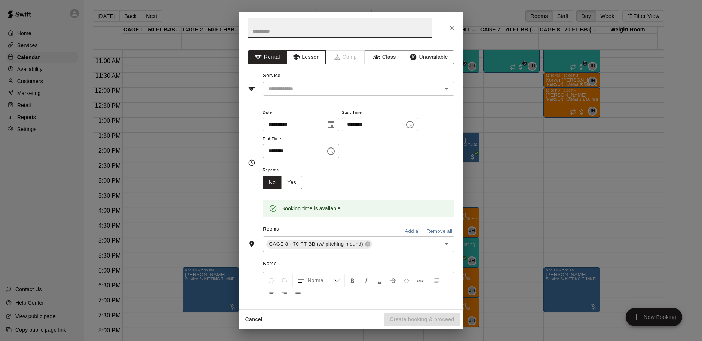
click at [303, 55] on button "Lesson" at bounding box center [306, 57] width 39 height 14
click at [324, 91] on input "text" at bounding box center [347, 88] width 165 height 9
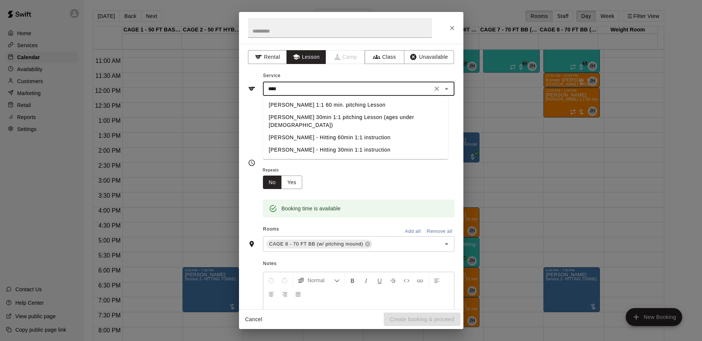
click at [332, 105] on li "[PERSON_NAME] 1:1 60 min. pitching Lesson" at bounding box center [355, 105] width 185 height 12
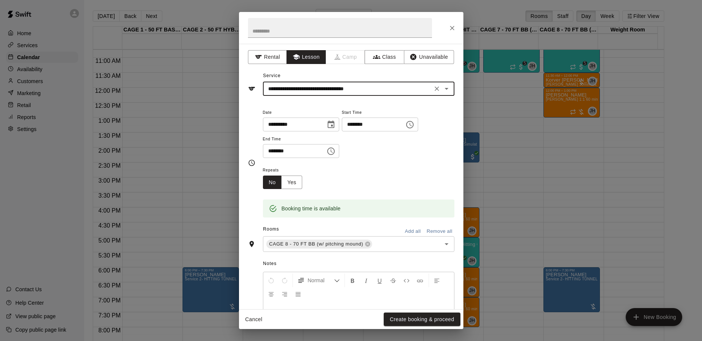
type input "**********"
click at [374, 150] on div "**********" at bounding box center [359, 133] width 192 height 50
click at [408, 319] on button "Create booking & proceed" at bounding box center [422, 319] width 76 height 14
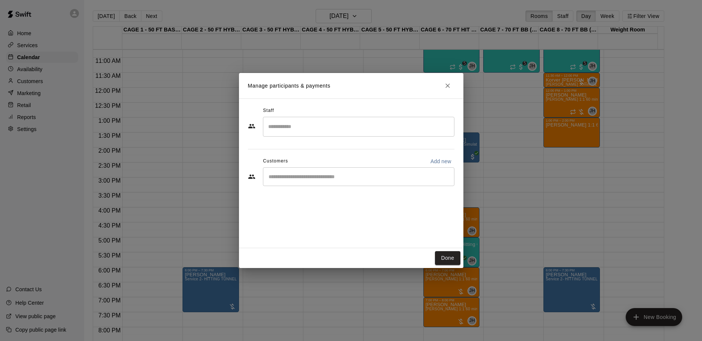
drag, startPoint x: 345, startPoint y: 175, endPoint x: 343, endPoint y: 170, distance: 5.2
click at [345, 175] on input "Start typing to search customers..." at bounding box center [358, 176] width 185 height 7
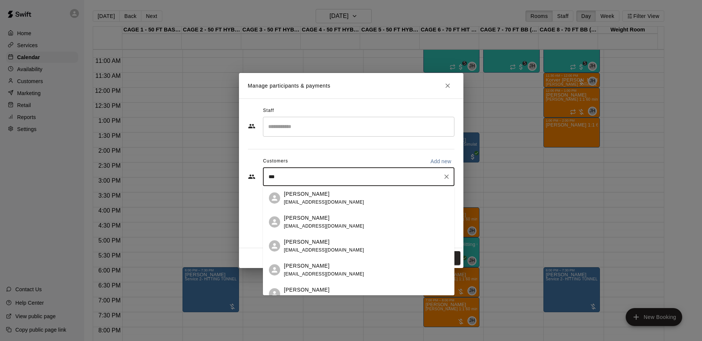
type input "****"
click at [327, 218] on div "[PERSON_NAME]" at bounding box center [324, 218] width 80 height 8
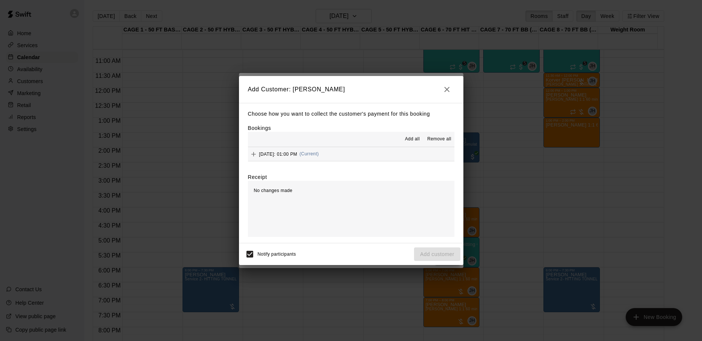
click at [297, 153] on span "[DATE]: 01:00 PM" at bounding box center [278, 153] width 38 height 5
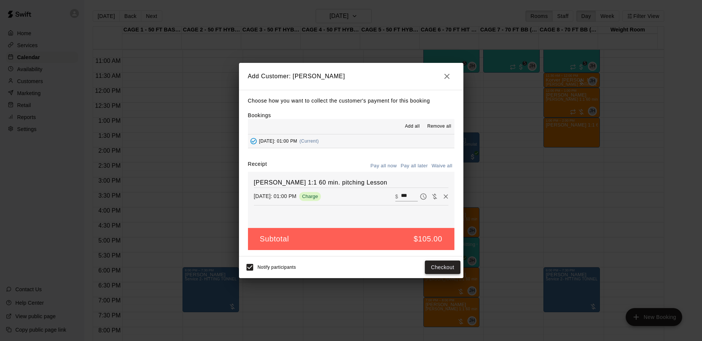
click at [448, 270] on button "Checkout" at bounding box center [442, 267] width 35 height 14
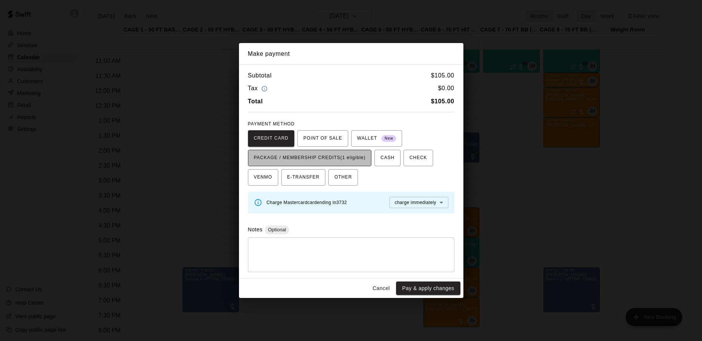
click at [346, 156] on span "PACKAGE / MEMBERSHIP CREDITS (1 eligible)" at bounding box center [310, 158] width 112 height 12
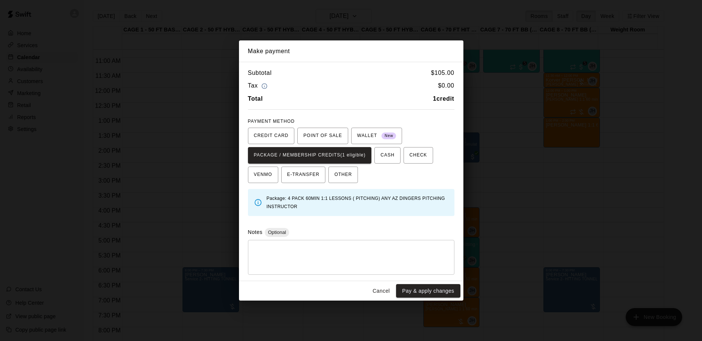
click at [389, 292] on button "Cancel" at bounding box center [381, 291] width 24 height 14
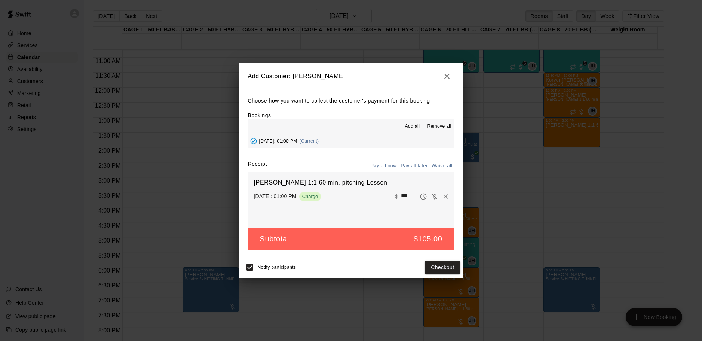
click at [422, 167] on button "Pay all later" at bounding box center [414, 166] width 31 height 12
click at [424, 268] on button "Add customer" at bounding box center [437, 267] width 46 height 14
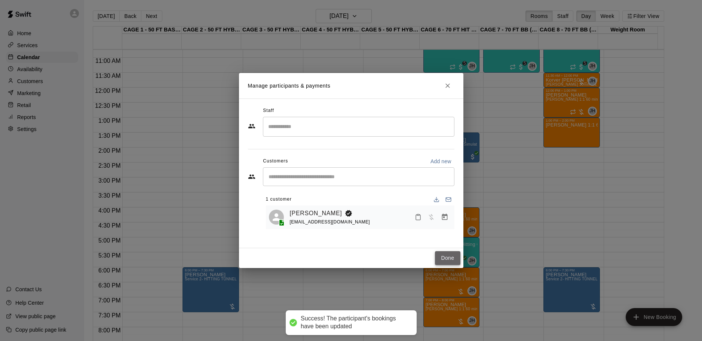
click at [440, 260] on button "Done" at bounding box center [447, 258] width 25 height 14
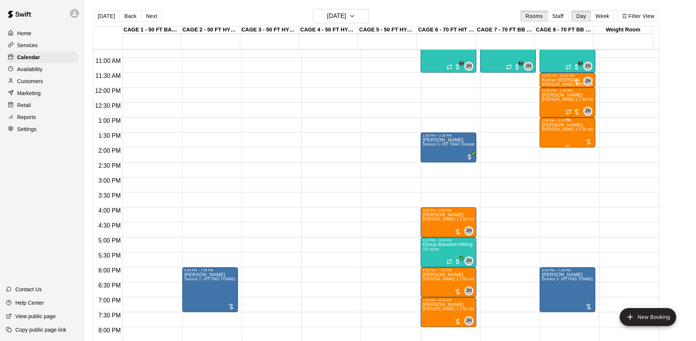
click at [567, 138] on div "[PERSON_NAME] [PERSON_NAME] 1:1 60 min. pitching Lesson" at bounding box center [567, 292] width 51 height 341
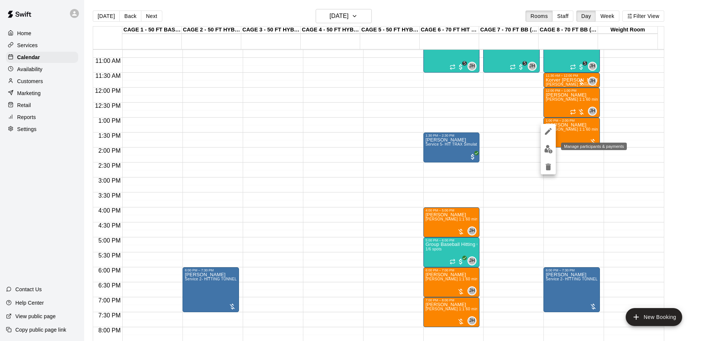
click at [549, 146] on img "edit" at bounding box center [548, 149] width 9 height 9
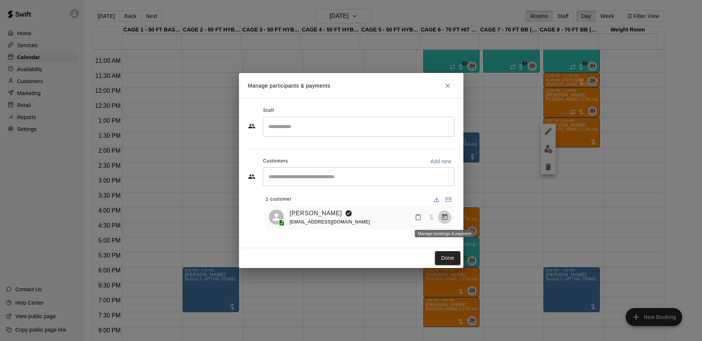
click at [444, 217] on icon "Manage bookings & payment" at bounding box center [444, 216] width 7 height 7
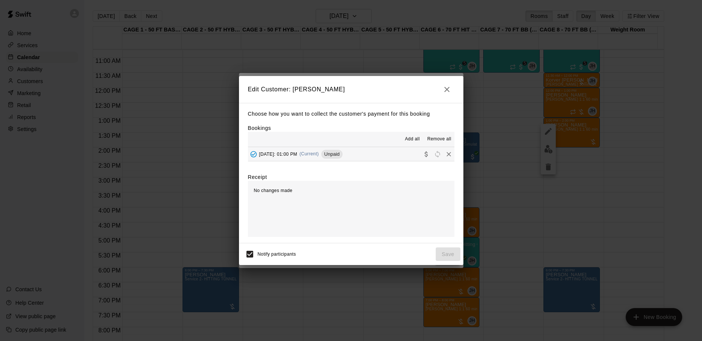
click at [285, 154] on span "[DATE]: 01:00 PM" at bounding box center [278, 153] width 38 height 5
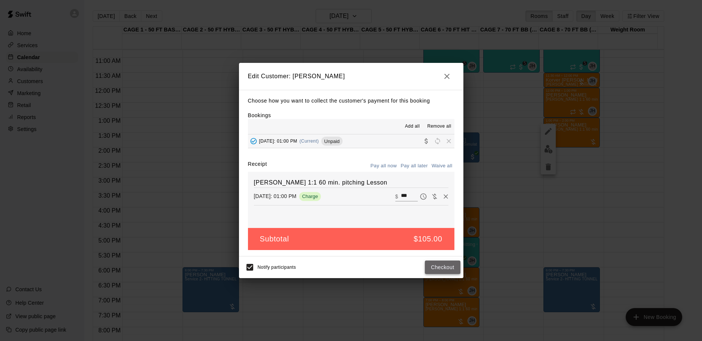
click at [449, 266] on button "Checkout" at bounding box center [442, 267] width 35 height 14
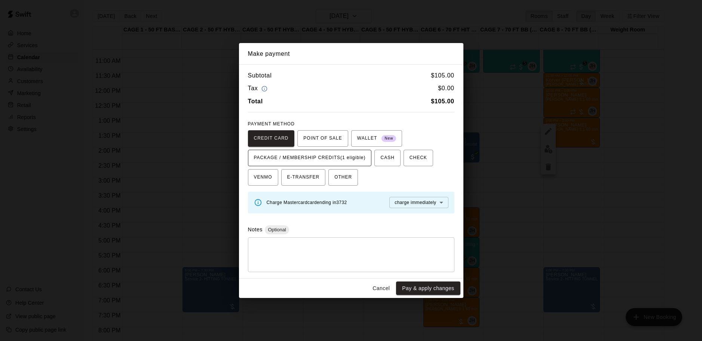
click at [320, 157] on span "PACKAGE / MEMBERSHIP CREDITS (1 eligible)" at bounding box center [310, 158] width 112 height 12
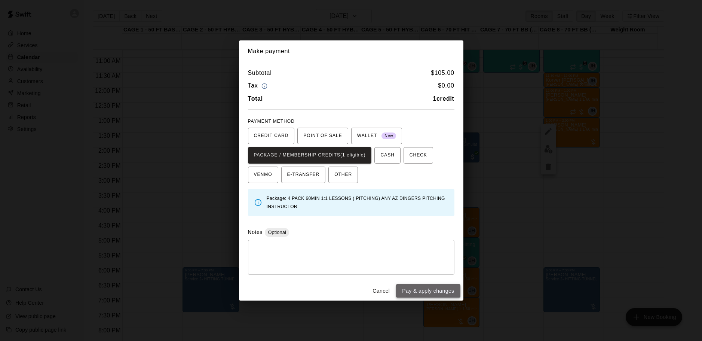
click at [408, 293] on button "Pay & apply changes" at bounding box center [428, 291] width 64 height 14
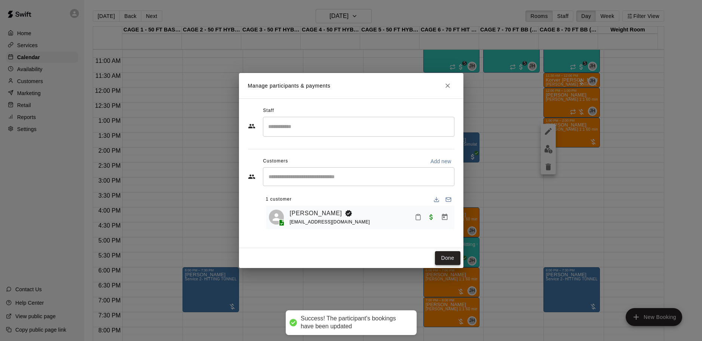
click at [456, 258] on button "Done" at bounding box center [447, 258] width 25 height 14
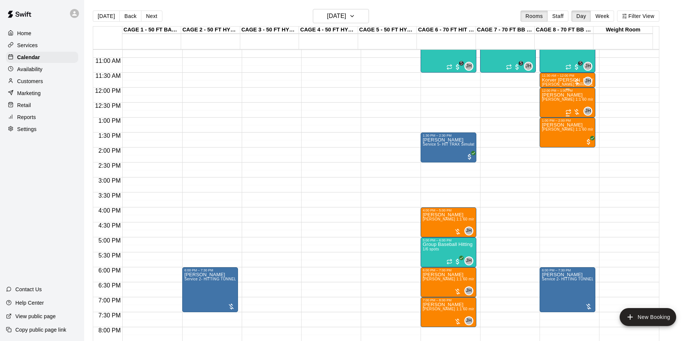
click at [568, 104] on div "[PERSON_NAME] [PERSON_NAME] 1:1 60 min. pitching Lesson" at bounding box center [567, 262] width 51 height 341
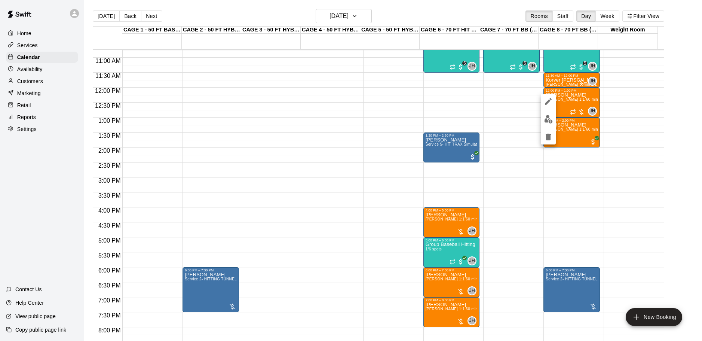
click at [552, 118] on img "edit" at bounding box center [548, 119] width 9 height 9
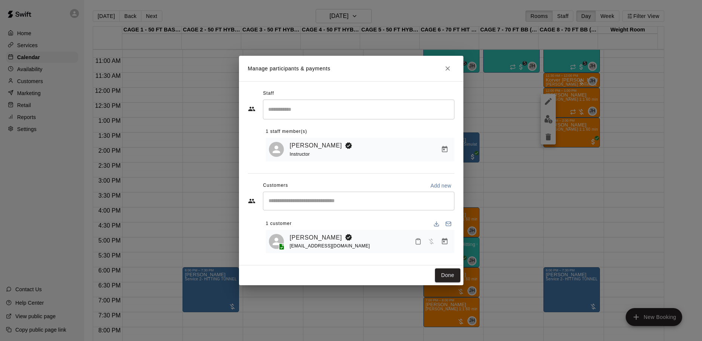
click at [451, 70] on button "Close" at bounding box center [447, 68] width 13 height 13
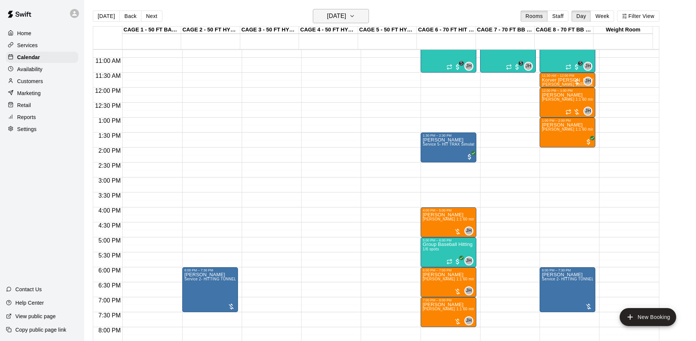
click at [340, 18] on h6 "[DATE]" at bounding box center [336, 16] width 19 height 10
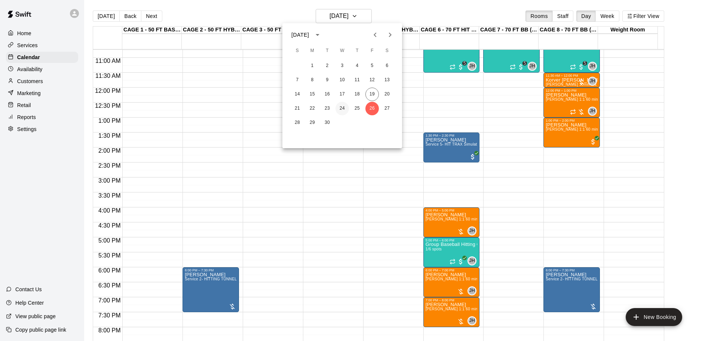
click at [343, 108] on button "24" at bounding box center [342, 108] width 13 height 13
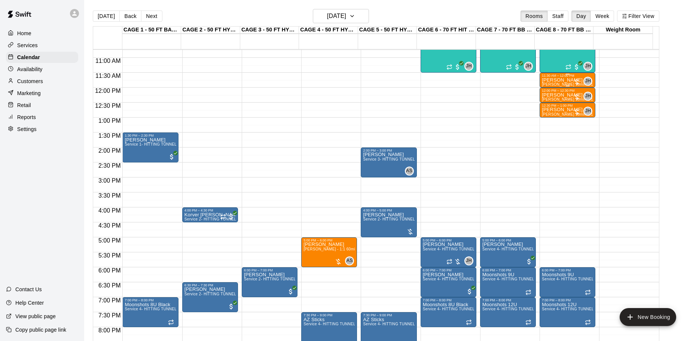
click at [559, 80] on p "[PERSON_NAME]" at bounding box center [567, 80] width 51 height 0
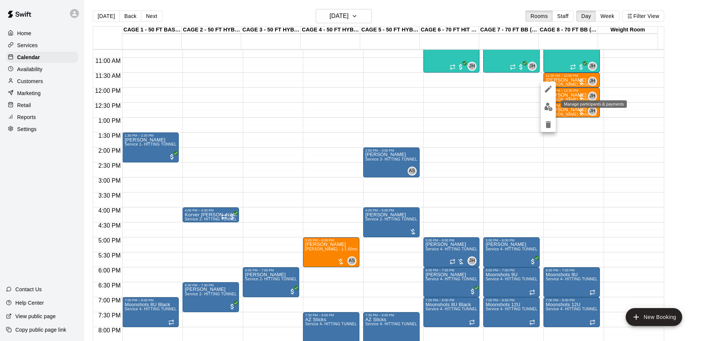
click at [549, 102] on button "edit" at bounding box center [548, 106] width 15 height 15
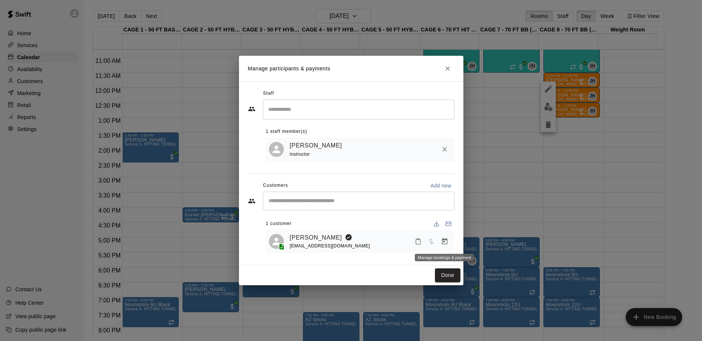
click at [447, 244] on icon "Manage bookings & payment" at bounding box center [445, 241] width 6 height 6
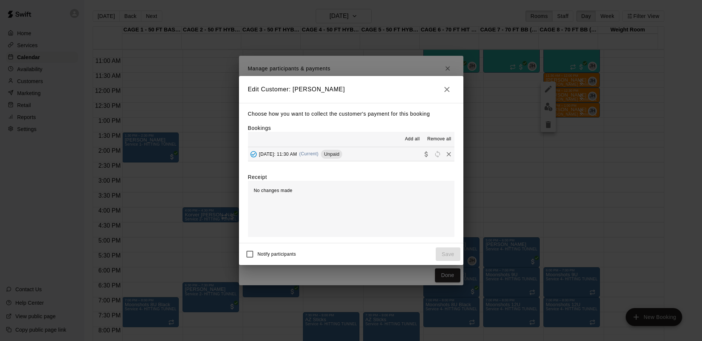
click at [297, 153] on span "[DATE]: 11:30 AM" at bounding box center [278, 153] width 38 height 5
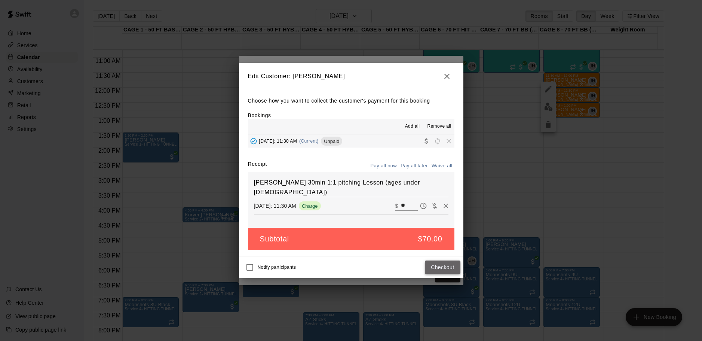
click at [452, 267] on button "Checkout" at bounding box center [442, 267] width 35 height 14
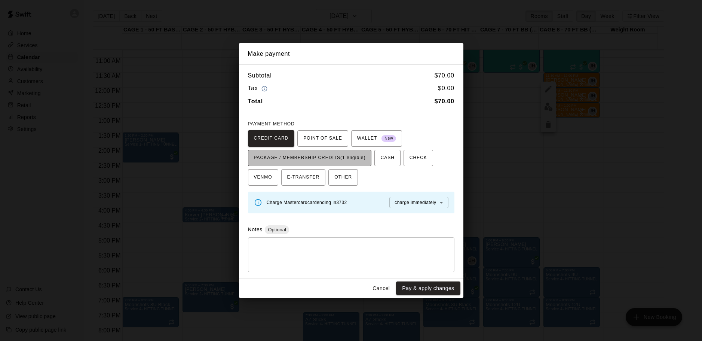
click at [352, 157] on span "PACKAGE / MEMBERSHIP CREDITS (1 eligible)" at bounding box center [310, 158] width 112 height 12
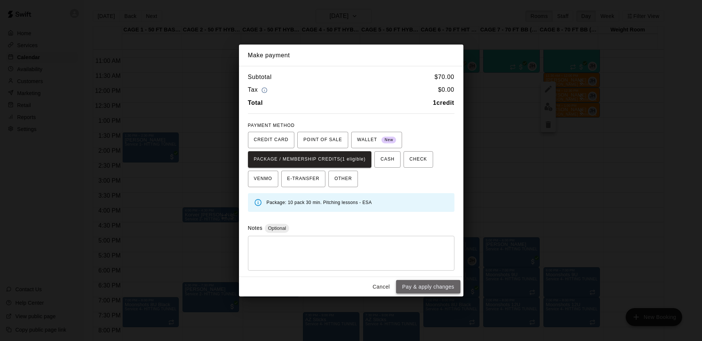
click at [423, 287] on button "Pay & apply changes" at bounding box center [428, 287] width 64 height 14
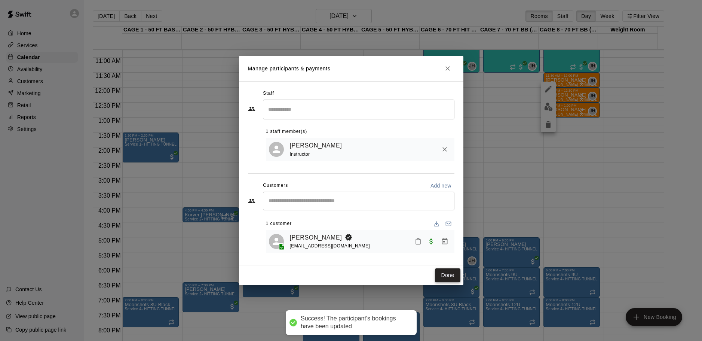
click at [453, 278] on button "Done" at bounding box center [447, 275] width 25 height 14
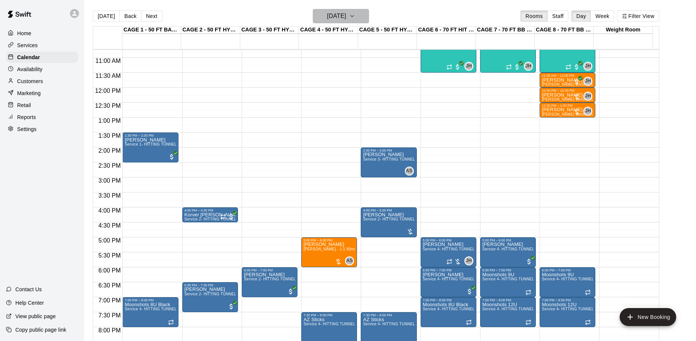
click at [346, 16] on h6 "[DATE]" at bounding box center [336, 16] width 19 height 10
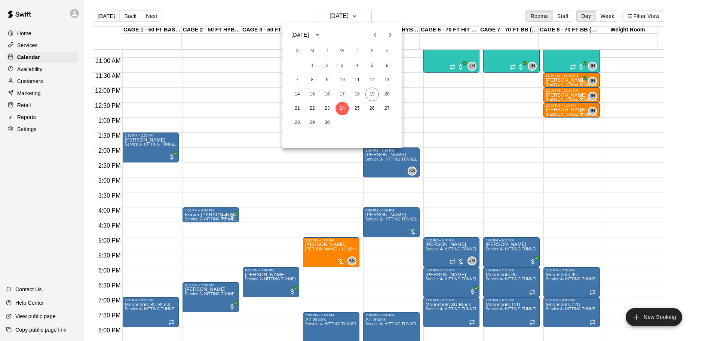
click at [429, 14] on div at bounding box center [351, 170] width 702 height 341
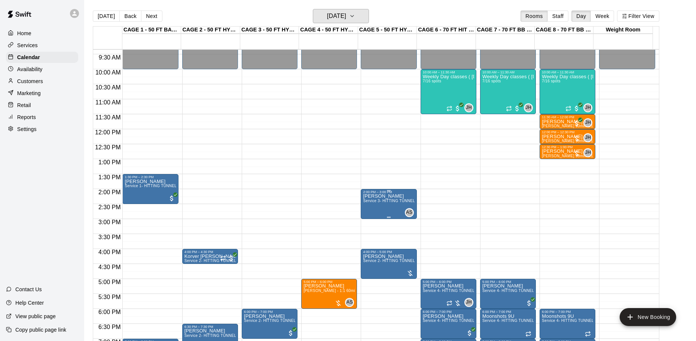
scroll to position [284, 0]
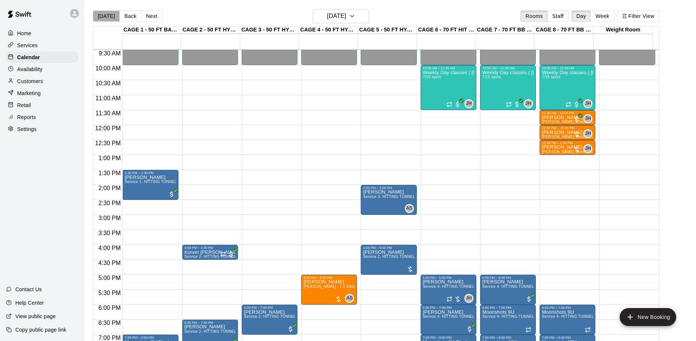
click at [113, 17] on button "[DATE]" at bounding box center [106, 15] width 27 height 11
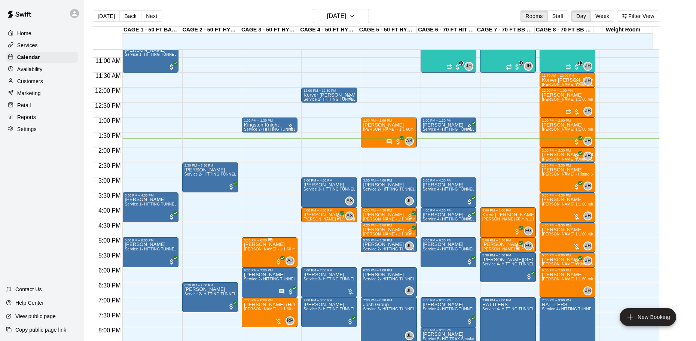
scroll to position [359, 0]
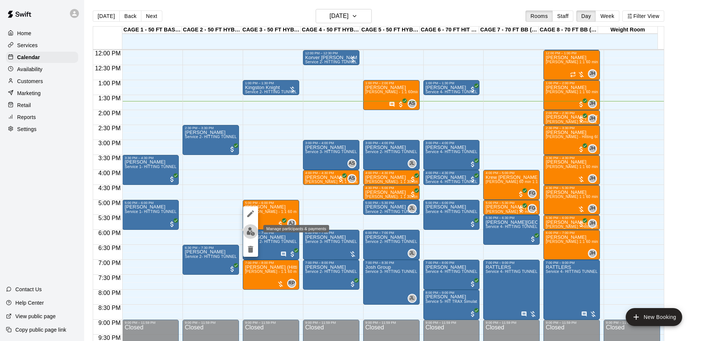
click at [249, 230] on img "edit" at bounding box center [250, 231] width 9 height 9
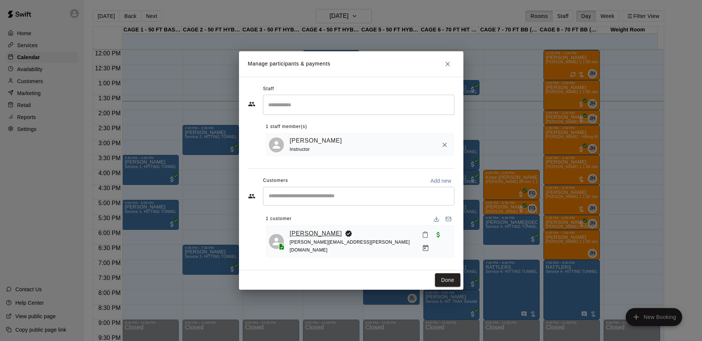
click at [310, 238] on link "[PERSON_NAME]" at bounding box center [316, 234] width 52 height 10
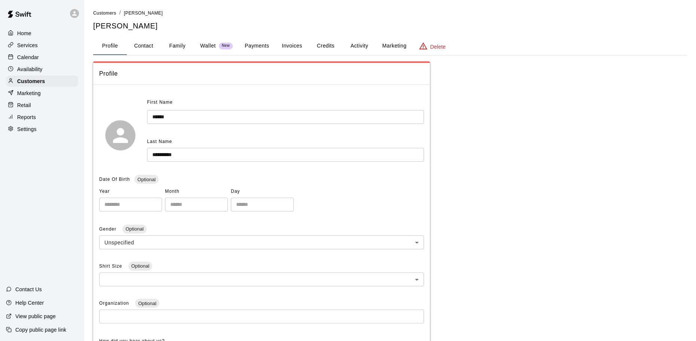
click at [175, 42] on button "Family" at bounding box center [177, 46] width 34 height 18
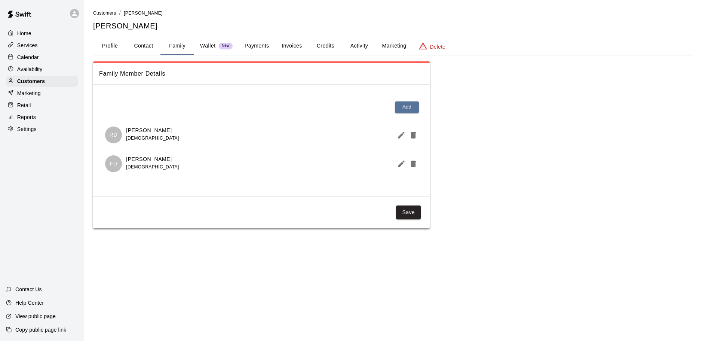
click at [41, 57] on div "Calendar" at bounding box center [42, 57] width 72 height 11
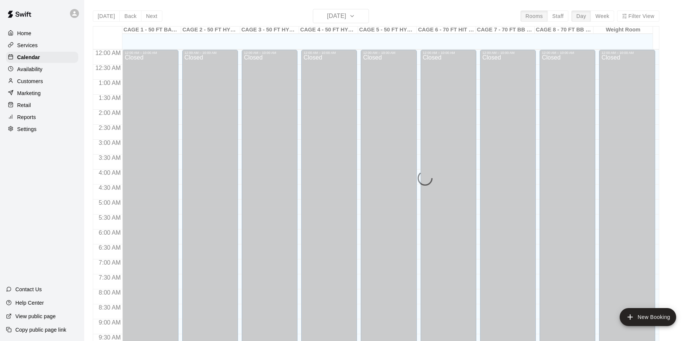
scroll to position [396, 0]
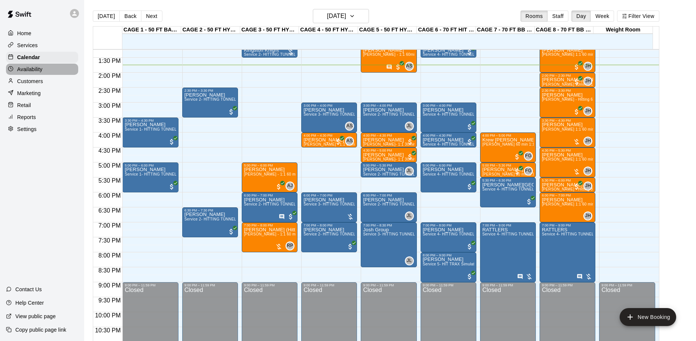
click at [23, 70] on p "Availability" at bounding box center [29, 68] width 25 height 7
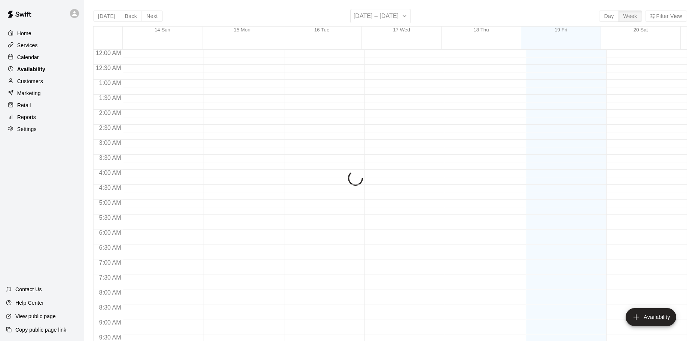
scroll to position [411, 0]
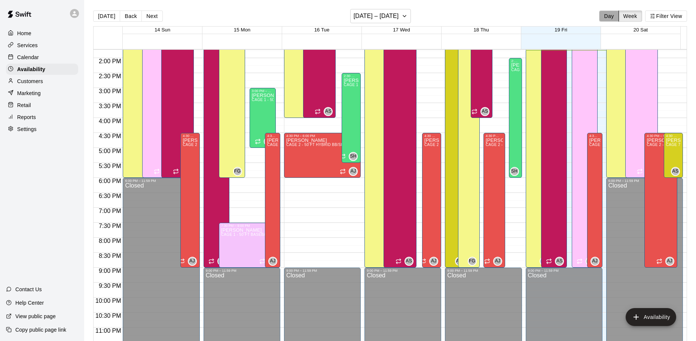
click at [611, 16] on button "Day" at bounding box center [608, 15] width 19 height 11
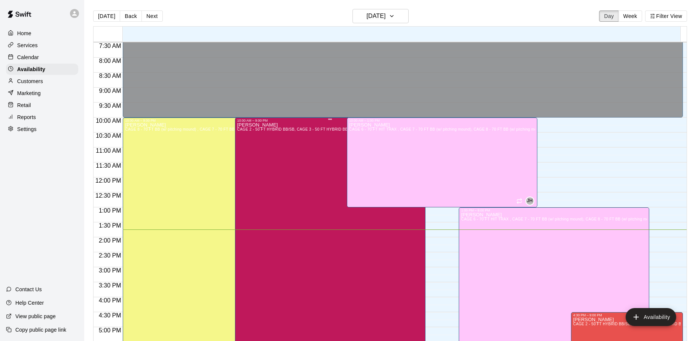
scroll to position [336, 0]
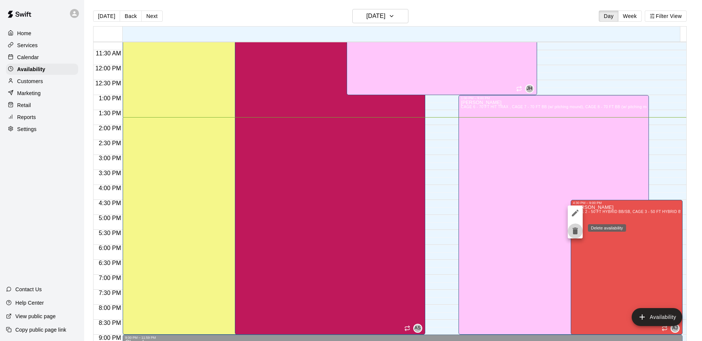
click at [576, 231] on icon "delete" at bounding box center [575, 230] width 5 height 7
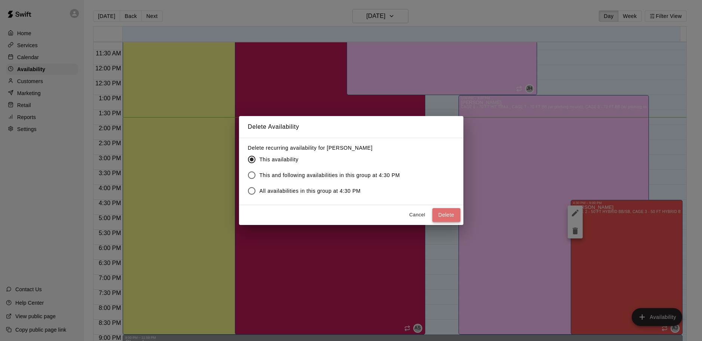
click at [441, 217] on button "Delete" at bounding box center [446, 215] width 28 height 14
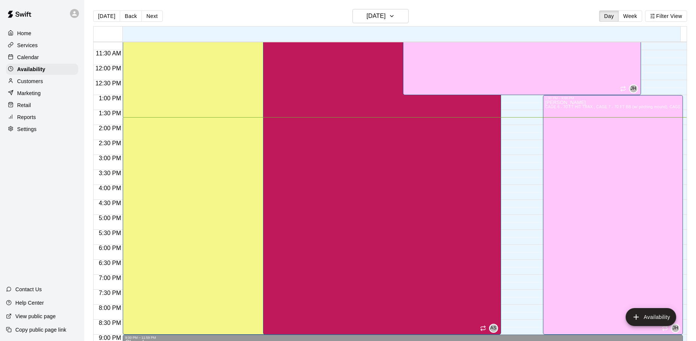
drag, startPoint x: 160, startPoint y: 19, endPoint x: 156, endPoint y: 17, distance: 4.0
click at [159, 19] on button "Next" at bounding box center [151, 15] width 21 height 11
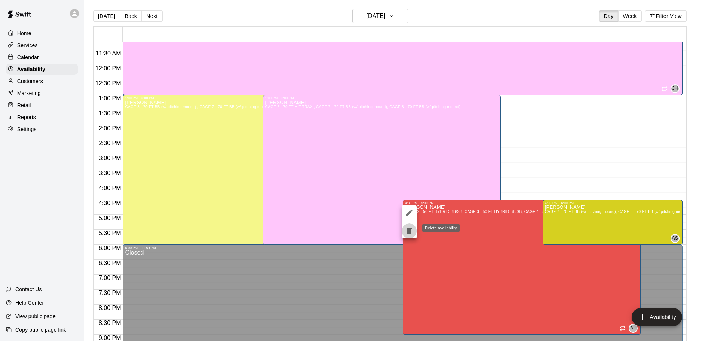
click at [410, 228] on icon "delete" at bounding box center [409, 230] width 5 height 7
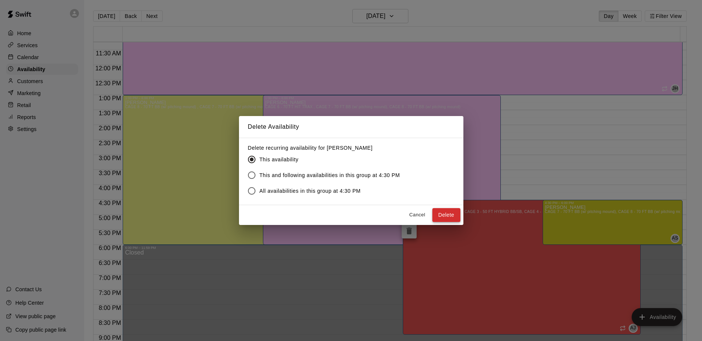
click at [443, 213] on button "Delete" at bounding box center [446, 215] width 28 height 14
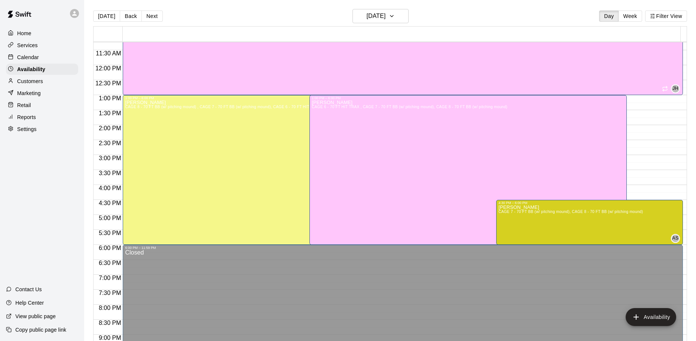
click at [30, 59] on p "Calendar" at bounding box center [28, 56] width 22 height 7
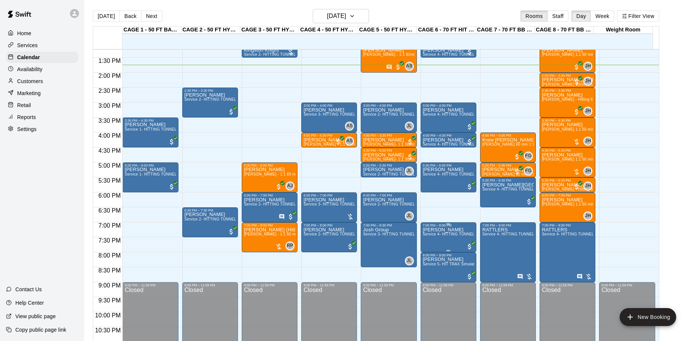
scroll to position [419, 0]
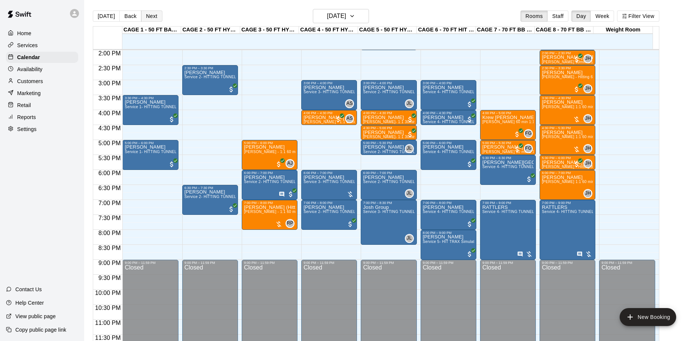
click at [142, 16] on button "Next" at bounding box center [151, 15] width 21 height 11
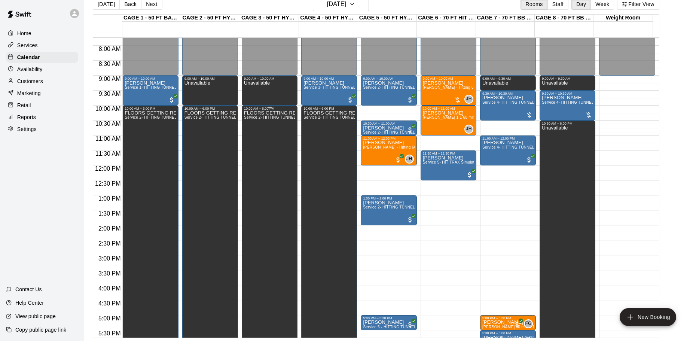
scroll to position [232, 0]
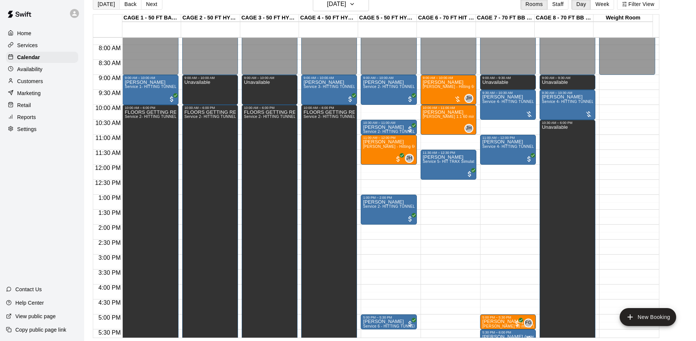
click at [107, 5] on button "[DATE]" at bounding box center [106, 4] width 27 height 11
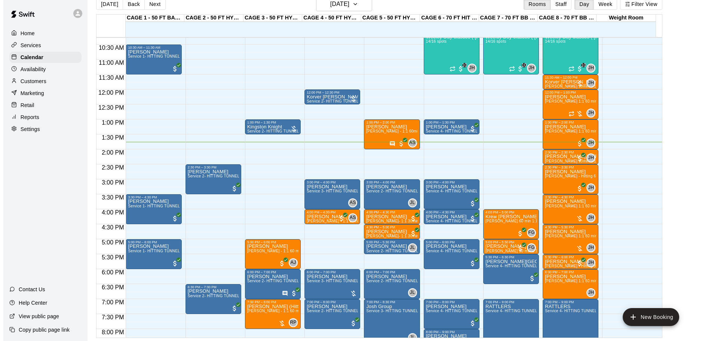
scroll to position [307, 0]
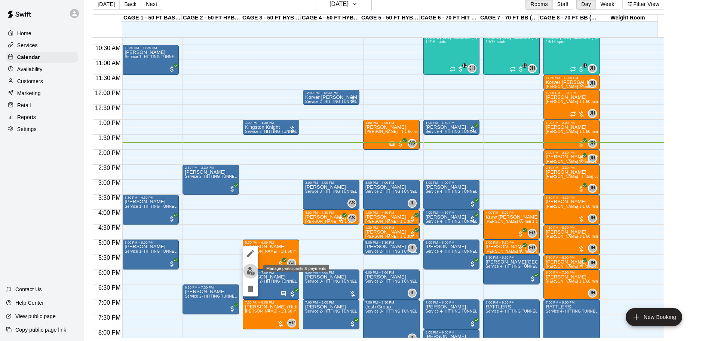
click at [251, 269] on img "edit" at bounding box center [250, 271] width 9 height 9
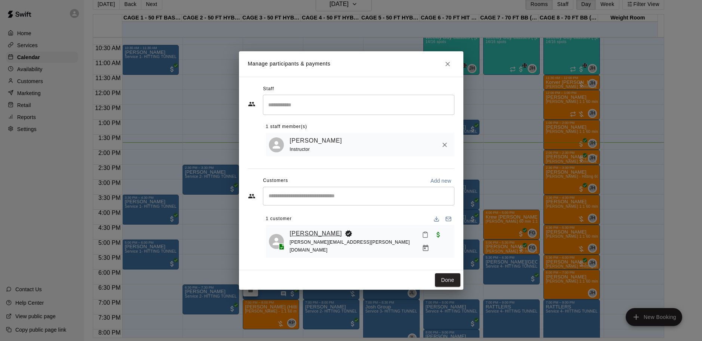
click at [306, 236] on link "[PERSON_NAME]" at bounding box center [316, 234] width 52 height 10
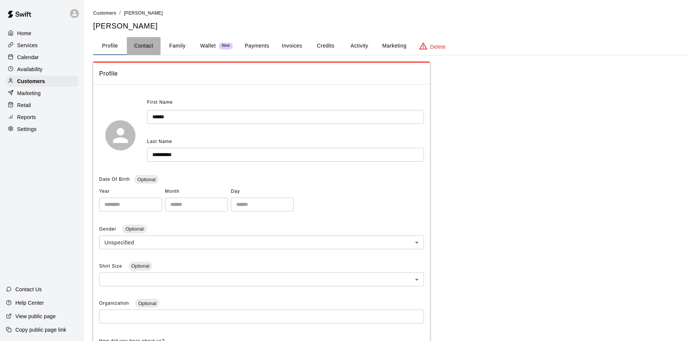
click at [148, 47] on button "Contact" at bounding box center [144, 46] width 34 height 18
select select "**"
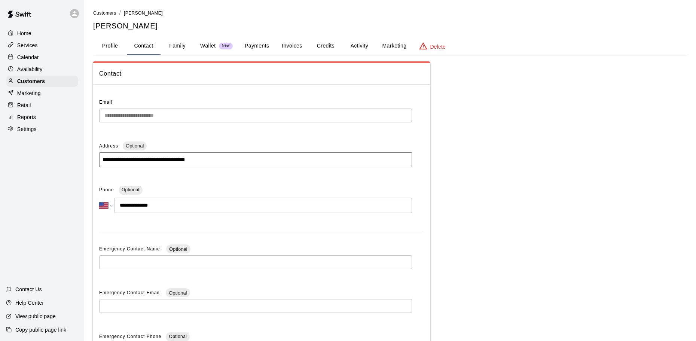
click at [32, 59] on p "Calendar" at bounding box center [28, 56] width 22 height 7
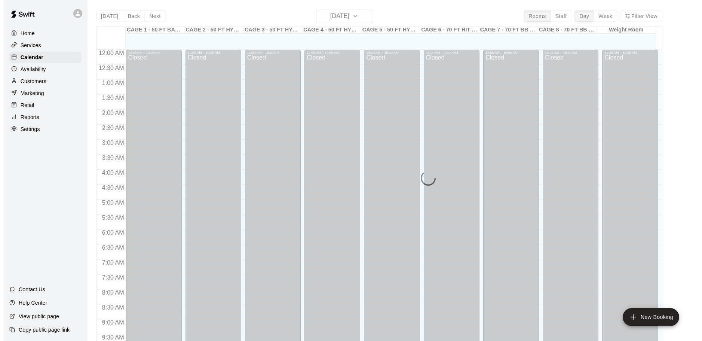
scroll to position [396, 0]
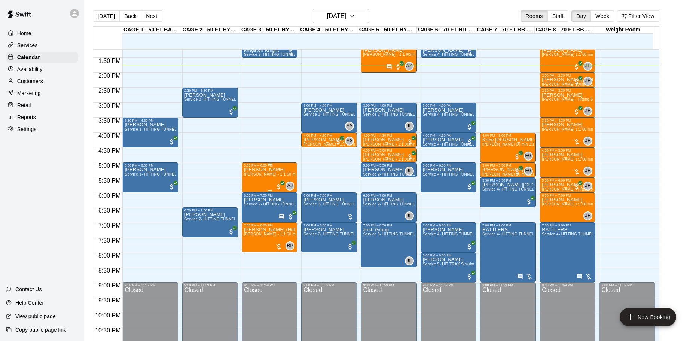
click at [267, 183] on div "[PERSON_NAME] [PERSON_NAME] - 1:1 60 min Softball Catching / Hitting instruction" at bounding box center [269, 337] width 51 height 341
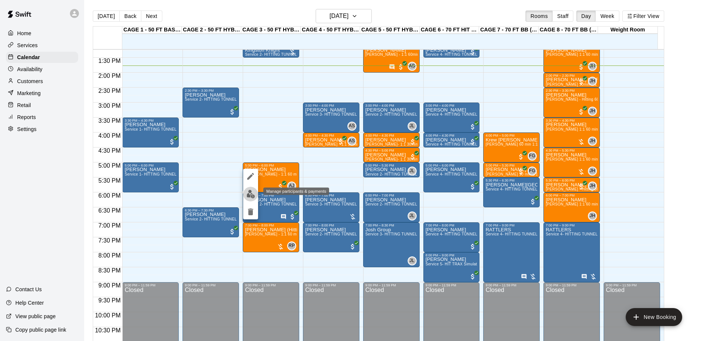
click at [250, 190] on img "edit" at bounding box center [250, 194] width 9 height 9
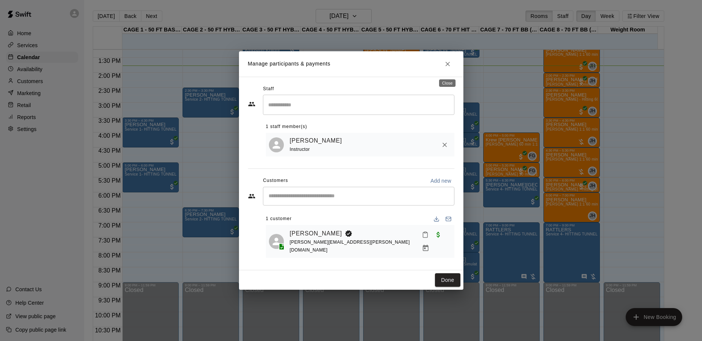
click at [452, 67] on button "Close" at bounding box center [447, 63] width 13 height 13
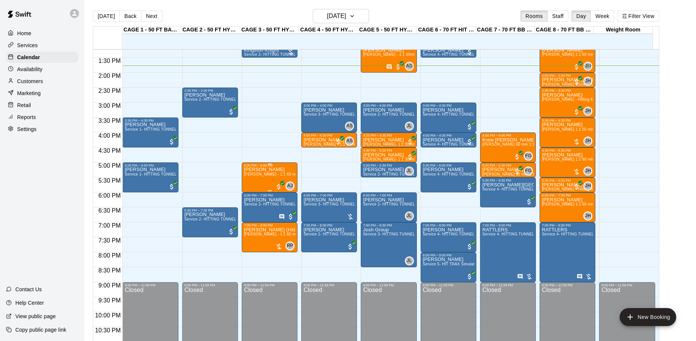
click at [274, 180] on div "[PERSON_NAME] [PERSON_NAME] - 1:1 60 min Softball Catching / Hitting instruction" at bounding box center [269, 337] width 51 height 341
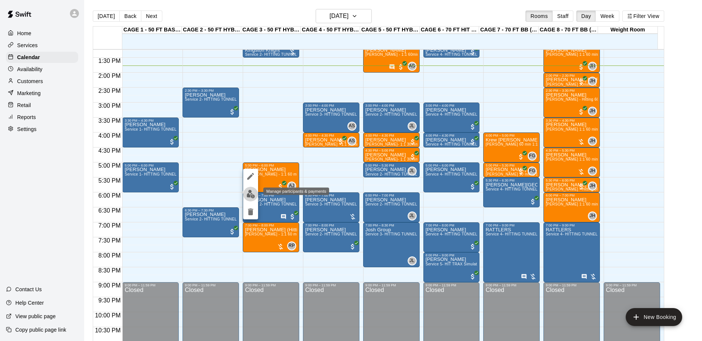
click at [248, 189] on button "edit" at bounding box center [250, 194] width 15 height 15
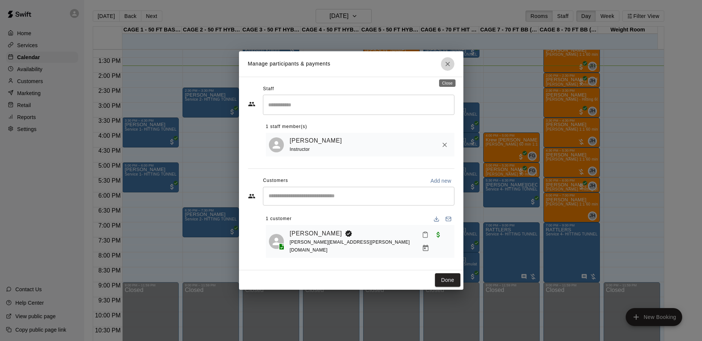
click at [445, 68] on icon "Close" at bounding box center [447, 63] width 7 height 7
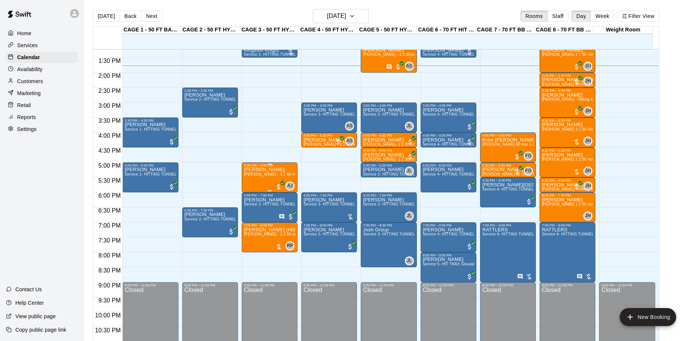
click at [267, 181] on div "[PERSON_NAME] [PERSON_NAME] - 1:1 60 min Softball Catching / Hitting instruction" at bounding box center [269, 337] width 51 height 341
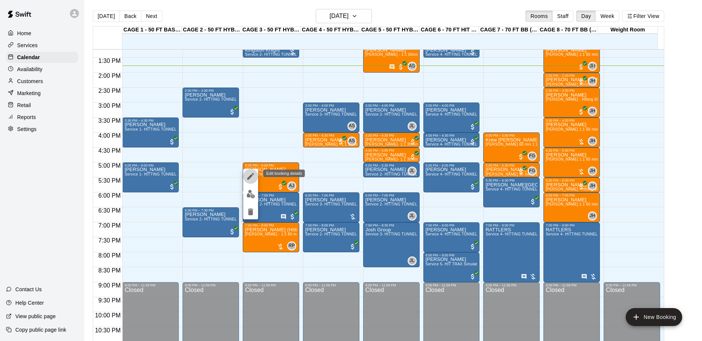
click at [253, 175] on icon "edit" at bounding box center [250, 176] width 9 height 9
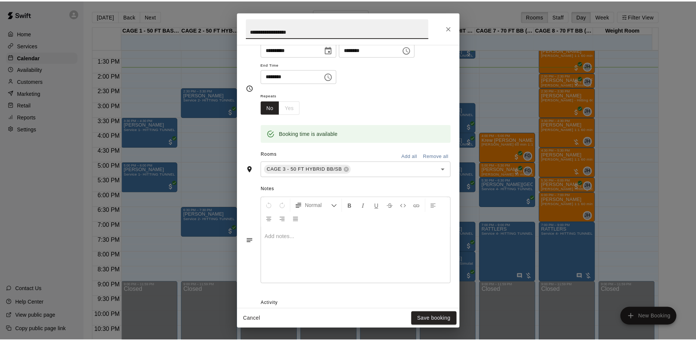
scroll to position [0, 0]
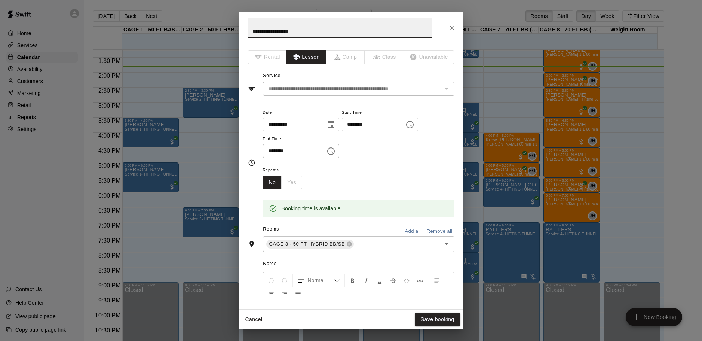
click at [336, 126] on icon "Choose date, selected date is Sep 19, 2025" at bounding box center [331, 124] width 9 height 9
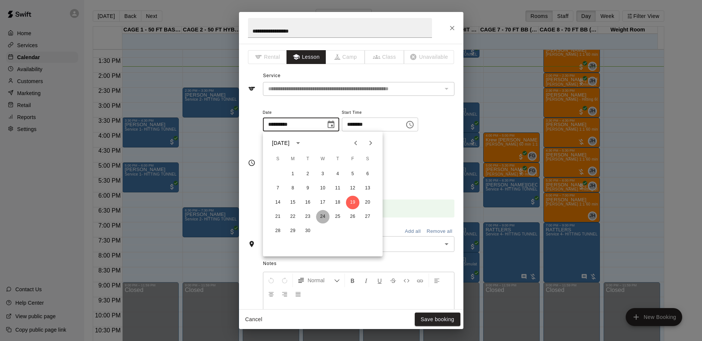
click at [322, 218] on button "24" at bounding box center [322, 216] width 13 height 13
type input "**********"
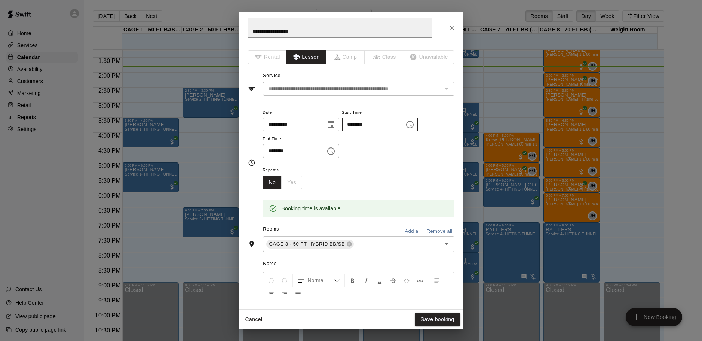
click at [363, 125] on input "********" at bounding box center [371, 124] width 58 height 14
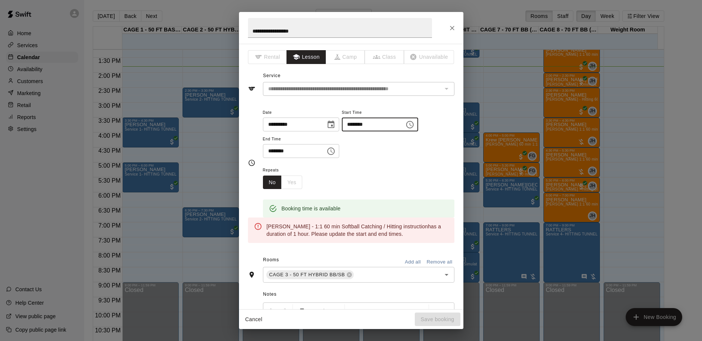
type input "********"
click at [271, 151] on input "********" at bounding box center [292, 151] width 58 height 14
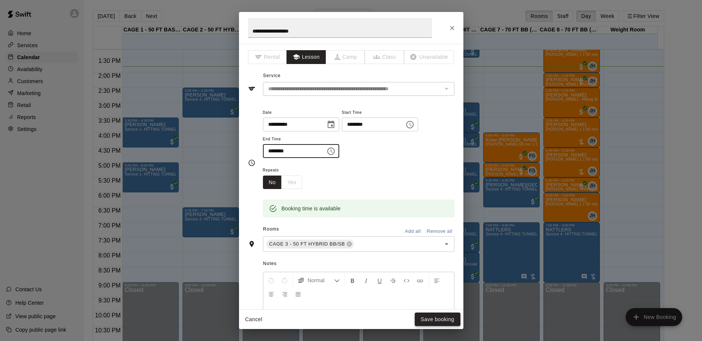
type input "********"
click at [442, 318] on button "Save booking" at bounding box center [438, 319] width 46 height 14
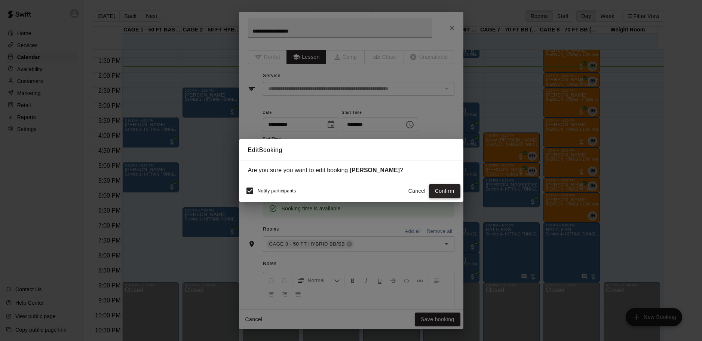
click at [437, 189] on button "Confirm" at bounding box center [444, 191] width 31 height 14
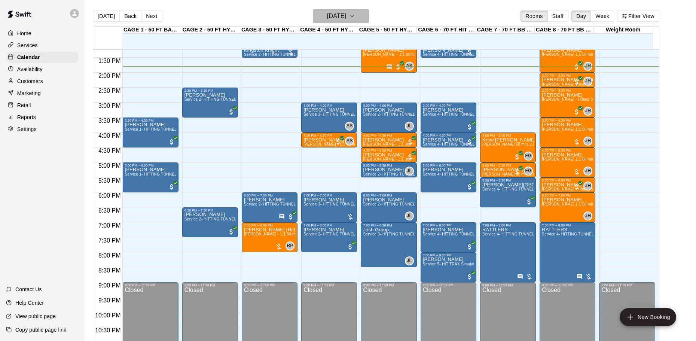
click at [327, 17] on h6 "[DATE]" at bounding box center [336, 16] width 19 height 10
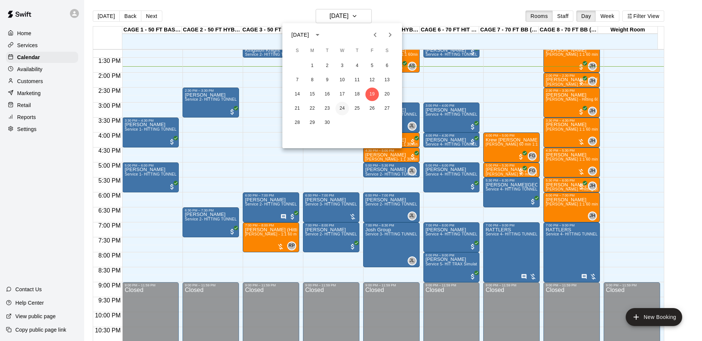
click at [342, 111] on button "24" at bounding box center [342, 108] width 13 height 13
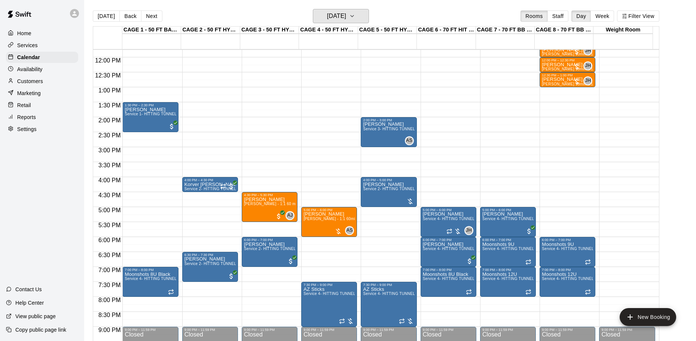
scroll to position [284, 0]
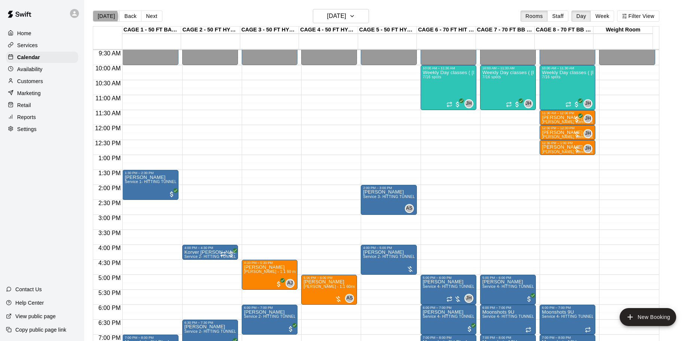
click at [104, 16] on button "[DATE]" at bounding box center [106, 15] width 27 height 11
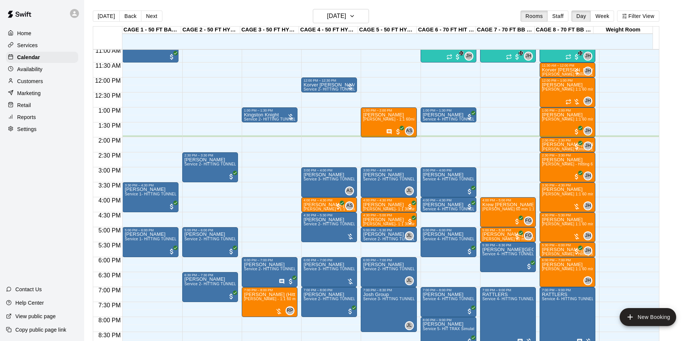
scroll to position [344, 0]
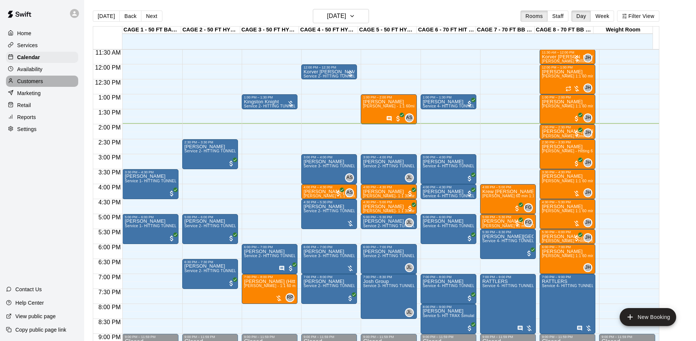
click at [37, 79] on p "Customers" at bounding box center [30, 80] width 26 height 7
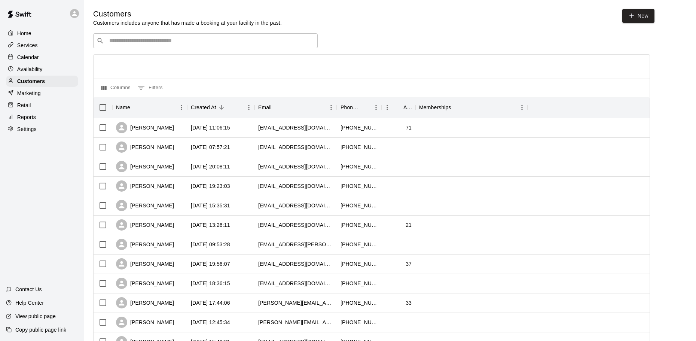
click at [32, 132] on p "Settings" at bounding box center [26, 128] width 19 height 7
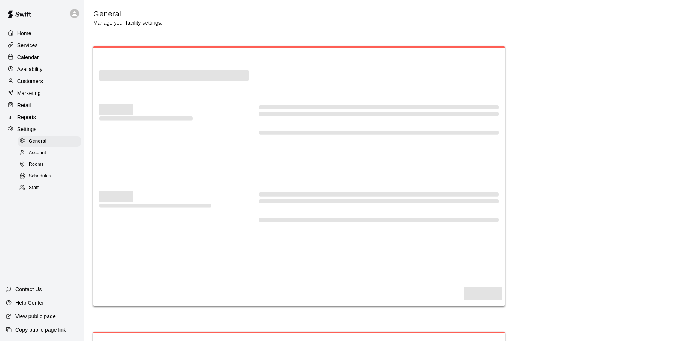
select select "**"
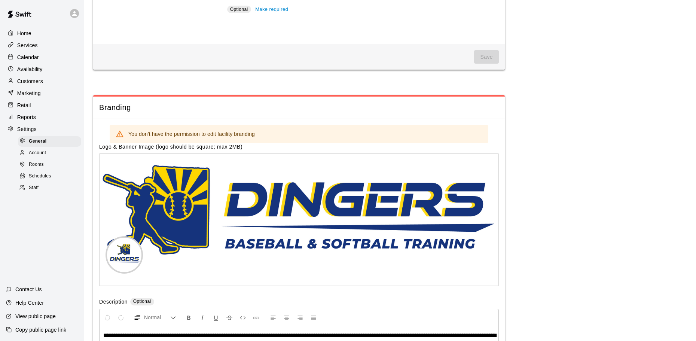
scroll to position [1638, 0]
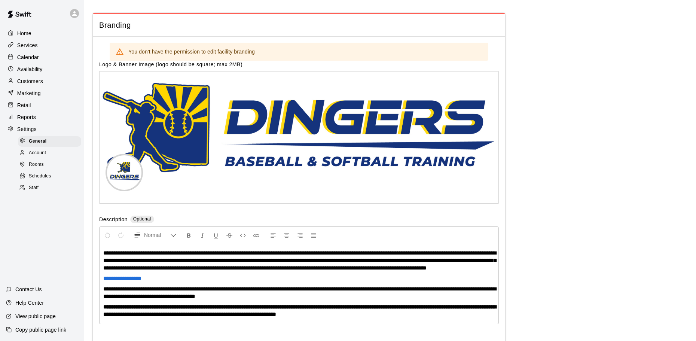
click at [36, 56] on p "Calendar" at bounding box center [28, 56] width 22 height 7
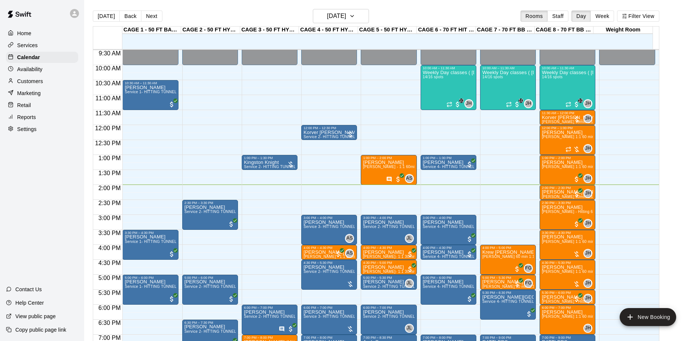
scroll to position [246, 0]
